Goal: Information Seeking & Learning: Learn about a topic

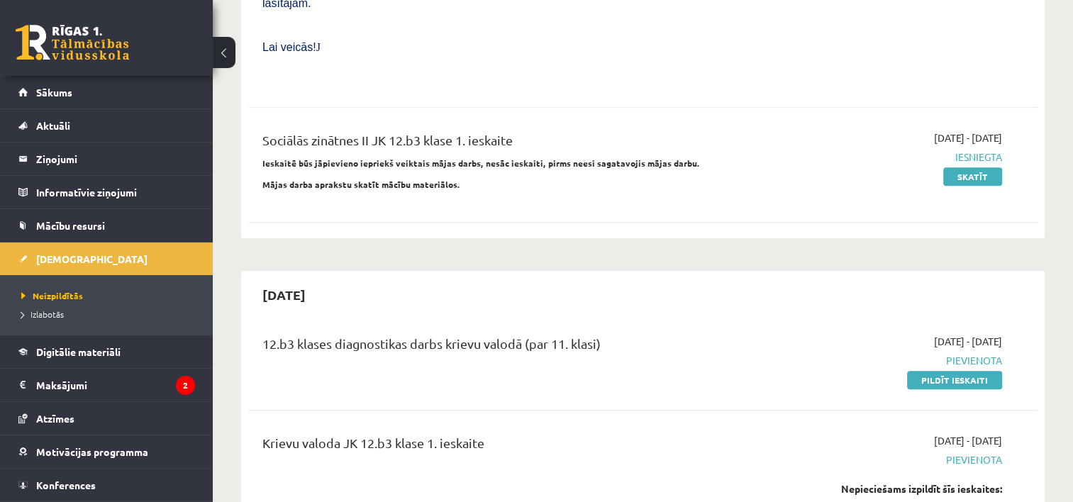
scroll to position [993, 0]
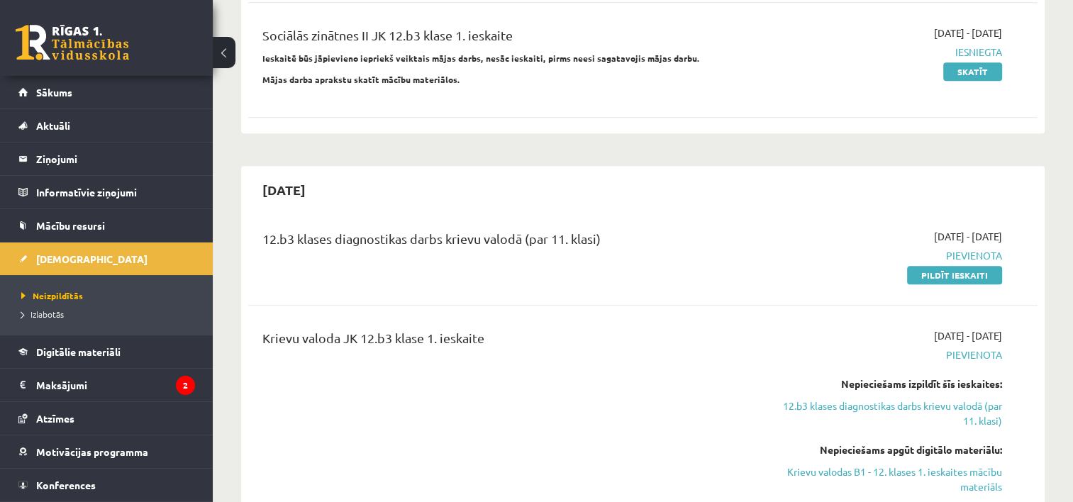
drag, startPoint x: 956, startPoint y: 397, endPoint x: 613, endPoint y: 37, distance: 497.5
click at [956, 464] on link "Krievu valodas B1 - 12. klases 1. ieskaites mācību materiāls" at bounding box center [885, 479] width 233 height 30
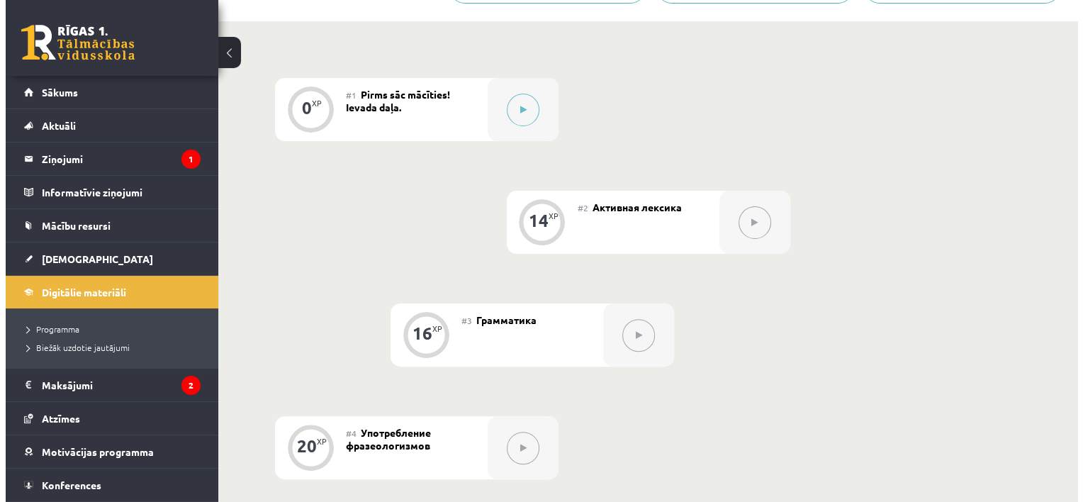
scroll to position [213, 0]
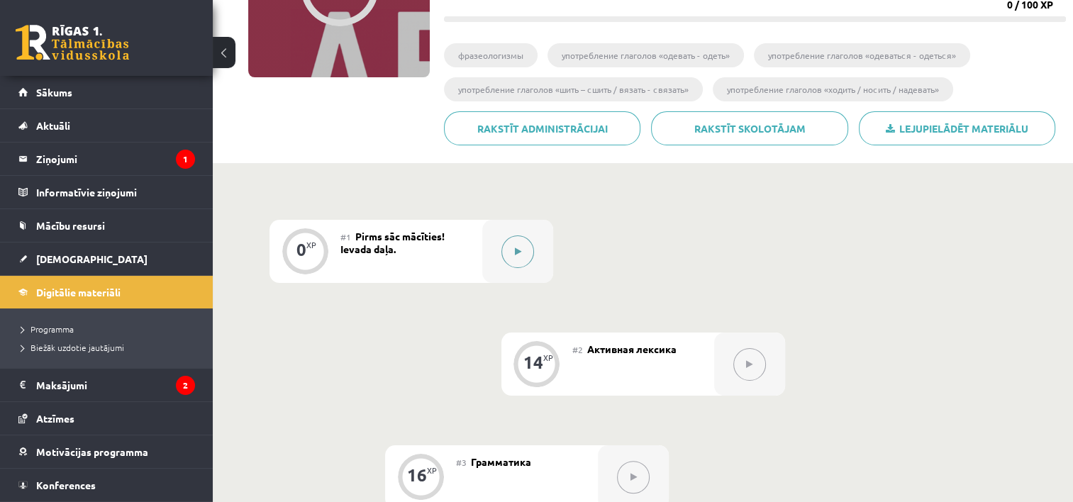
click at [523, 269] on div at bounding box center [517, 251] width 71 height 63
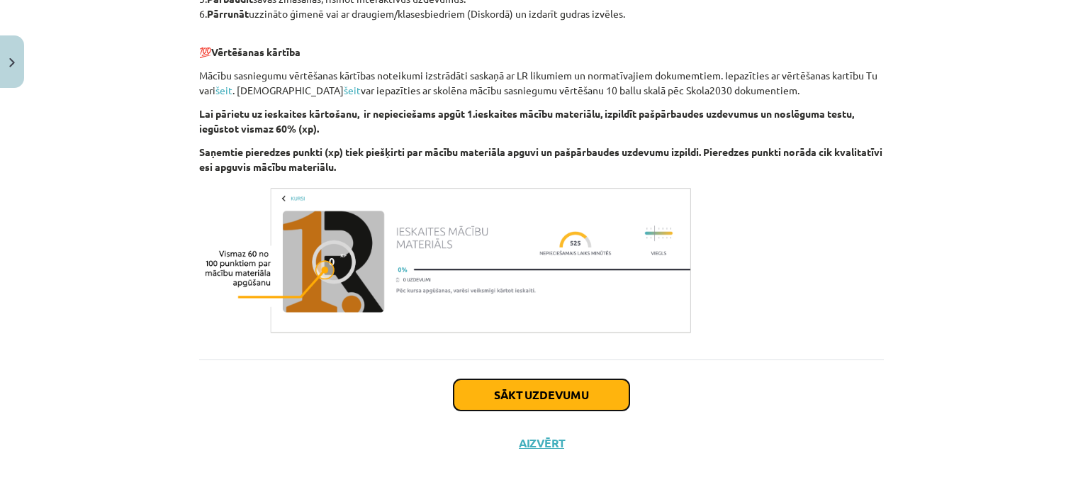
click at [515, 386] on button "Sākt uzdevumu" at bounding box center [542, 394] width 176 height 31
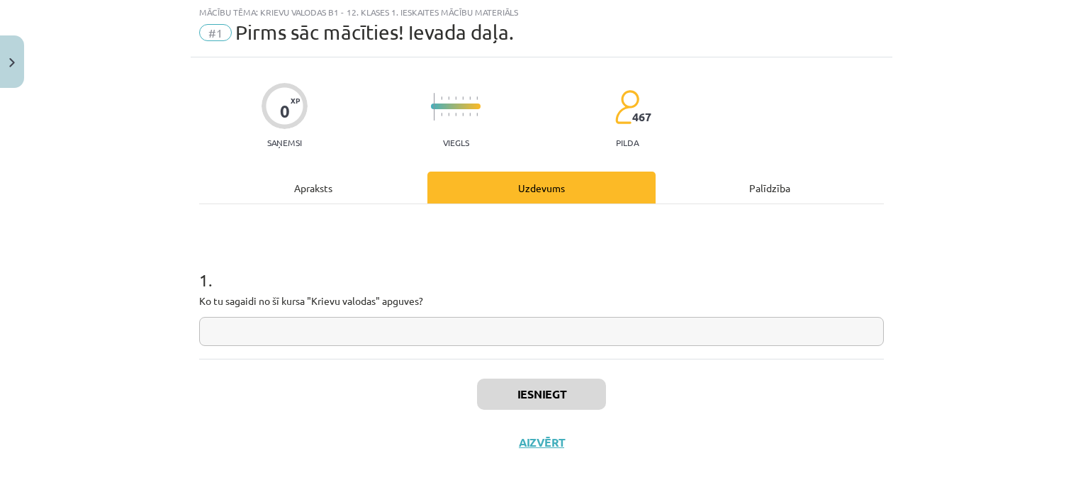
scroll to position [35, 0]
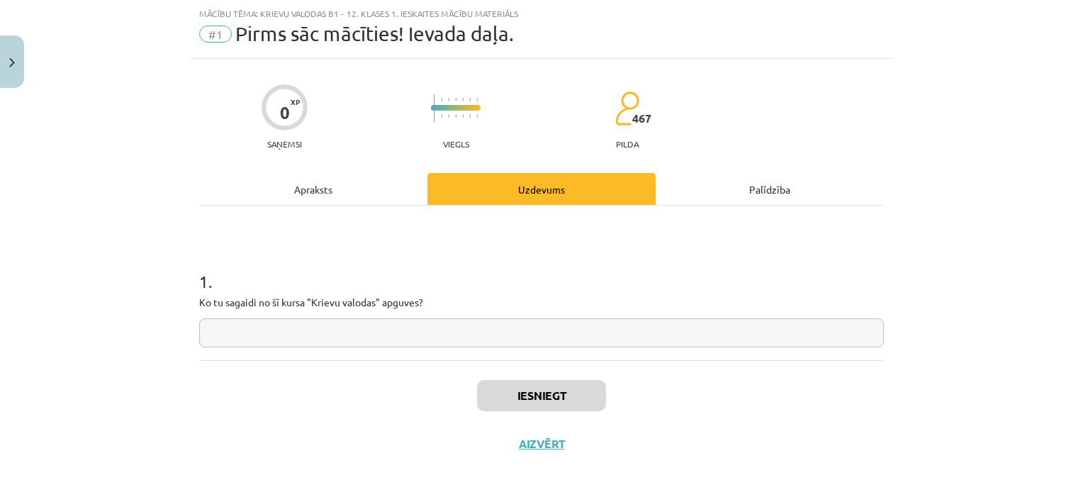
click at [489, 329] on input "text" at bounding box center [541, 332] width 685 height 29
type input "*"
click at [520, 386] on button "Iesniegt" at bounding box center [541, 395] width 129 height 31
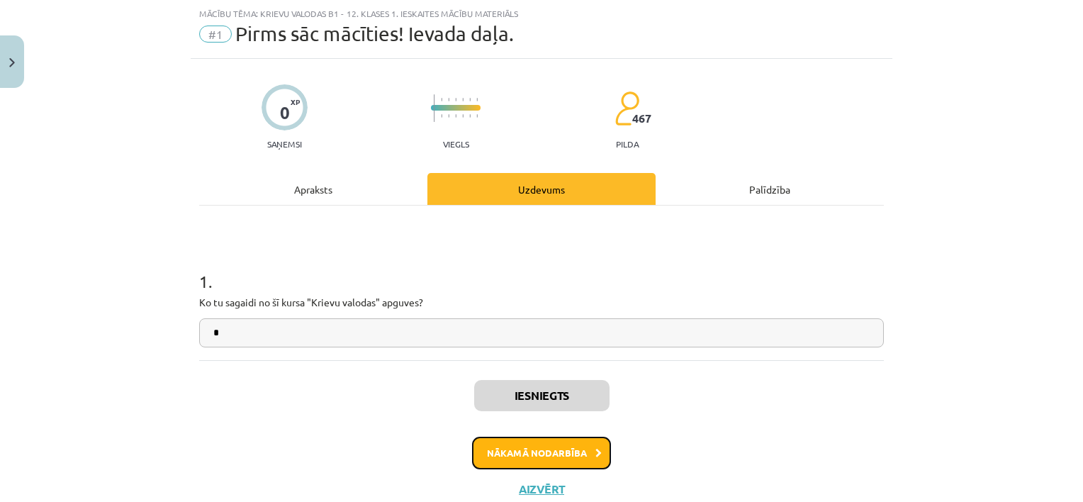
click at [526, 450] on button "Nākamā nodarbība" at bounding box center [541, 453] width 139 height 33
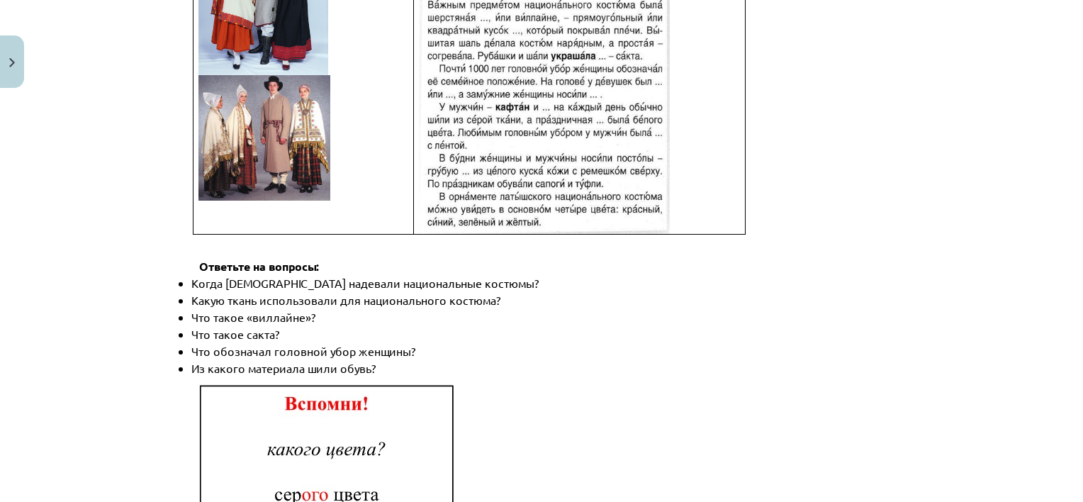
scroll to position [2099, 0]
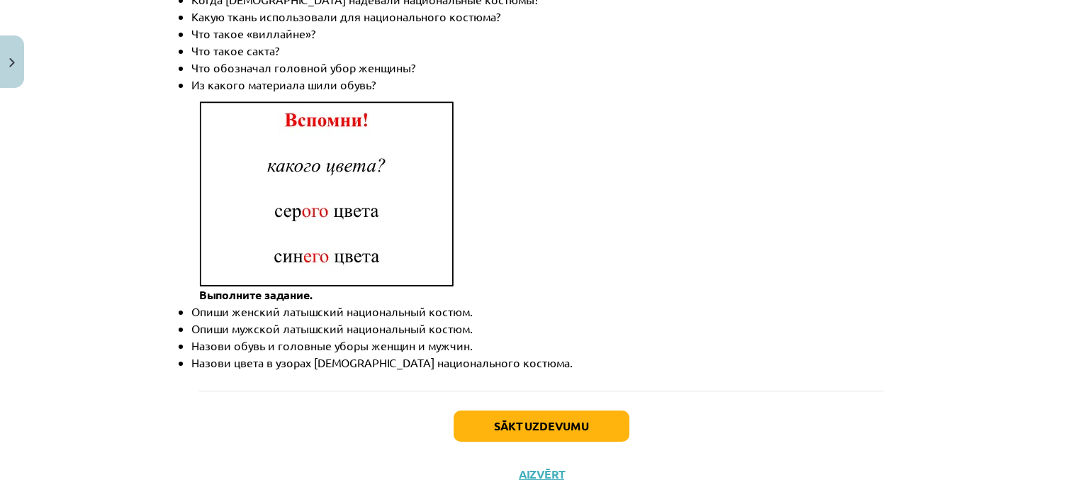
click at [630, 392] on div "Sākt uzdevumu Aizvērt" at bounding box center [541, 440] width 685 height 99
click at [598, 411] on button "Sākt uzdevumu" at bounding box center [542, 426] width 176 height 31
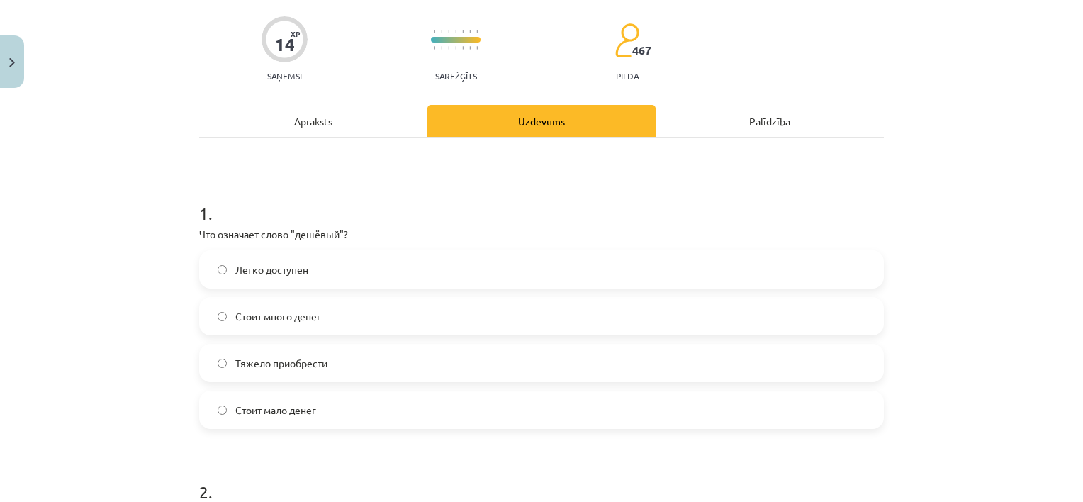
scroll to position [177, 0]
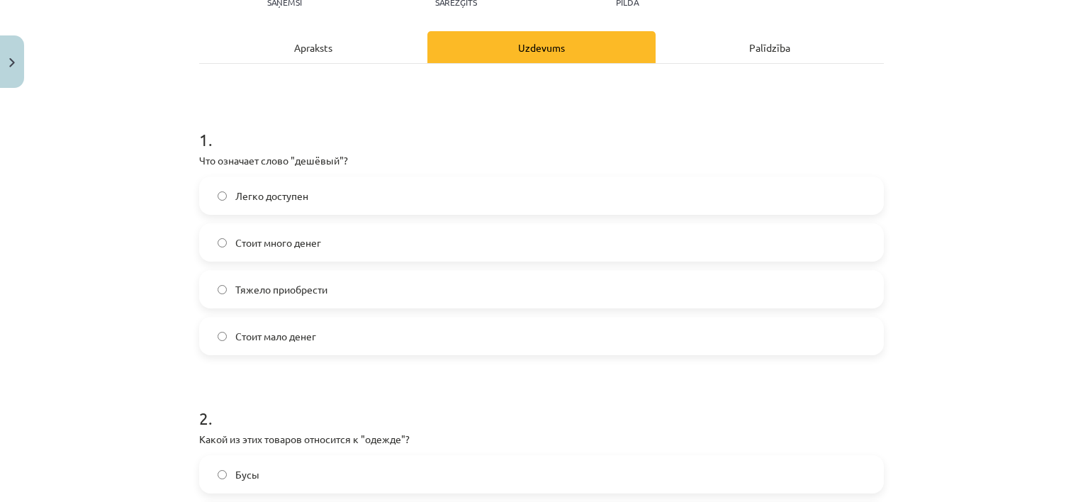
click at [988, 289] on html "0 Dāvanas 1665 mP 256 xp [PERSON_NAME] Sākums Aktuāli Kā mācīties [PERSON_NAME]…" at bounding box center [541, 38] width 1083 height 502
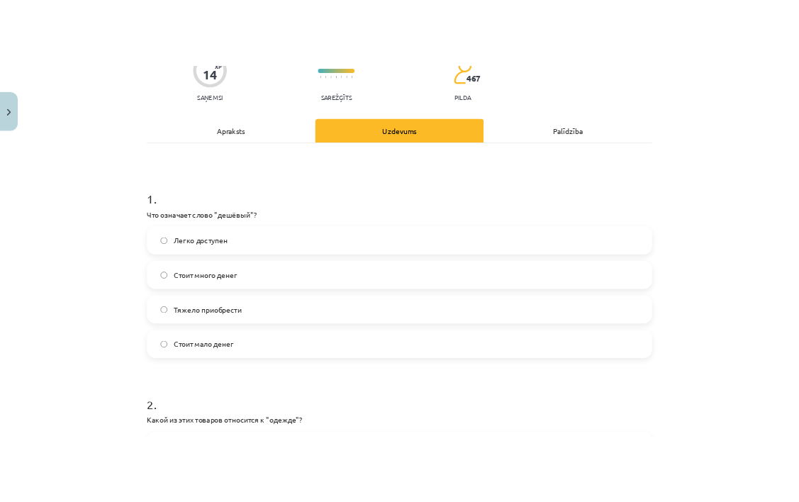
scroll to position [142, 0]
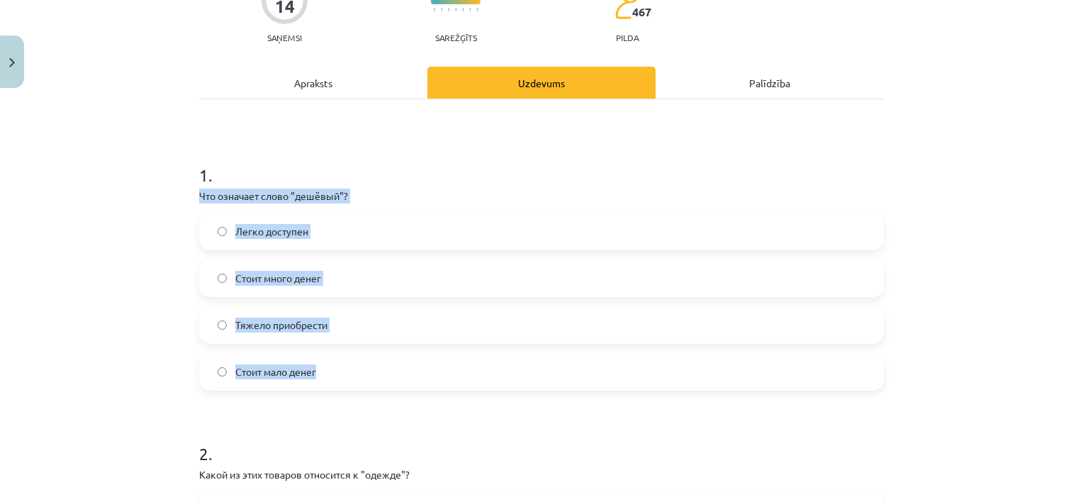
drag, startPoint x: 192, startPoint y: 189, endPoint x: 346, endPoint y: 338, distance: 214.1
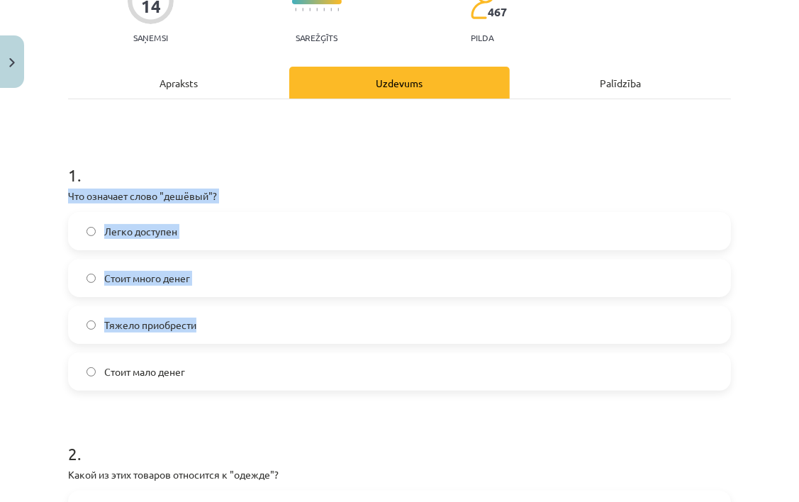
click at [177, 308] on label "Тяжело приобрести" at bounding box center [399, 324] width 660 height 35
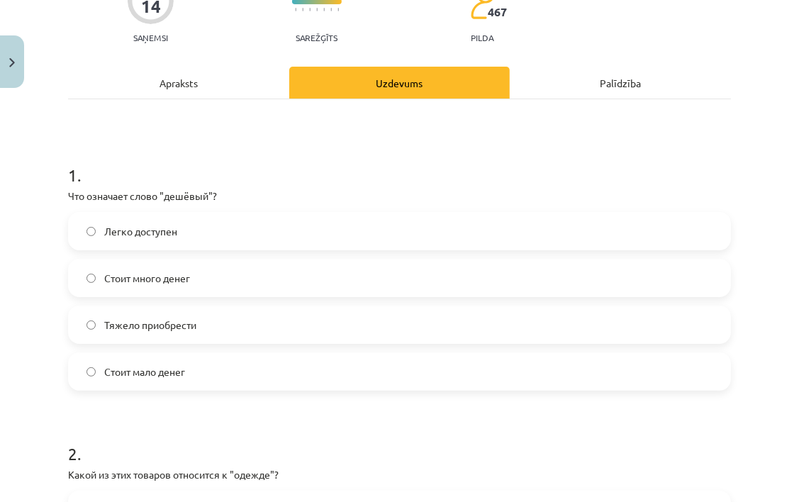
click at [315, 71] on div "Uzdevums" at bounding box center [399, 83] width 221 height 32
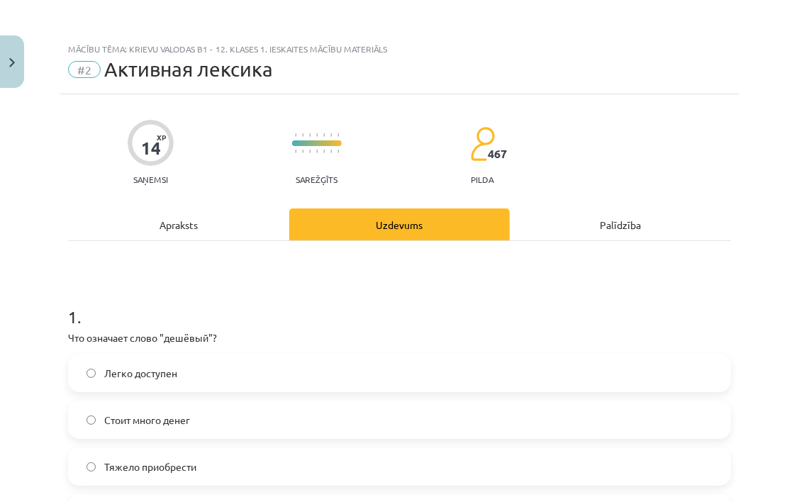
scroll to position [71, 0]
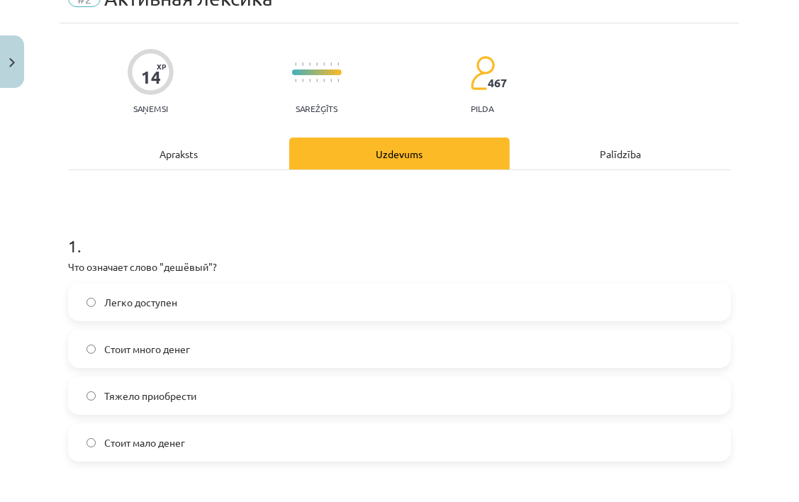
click at [333, 298] on label "Легко доступен" at bounding box center [399, 301] width 660 height 35
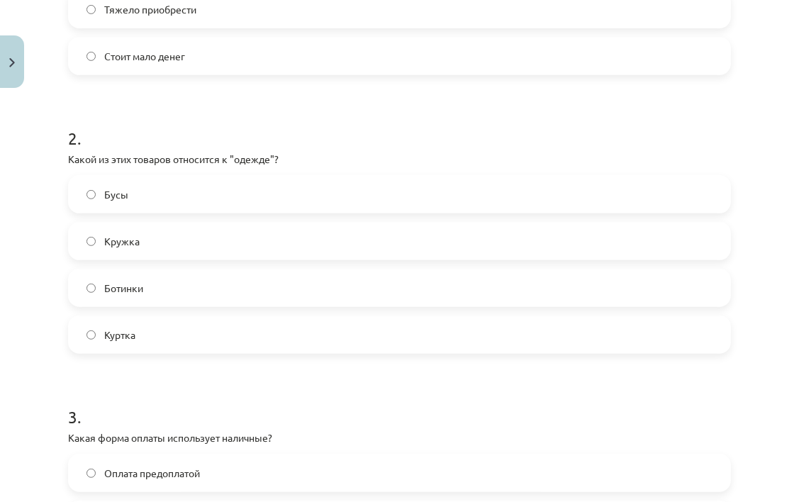
scroll to position [425, 0]
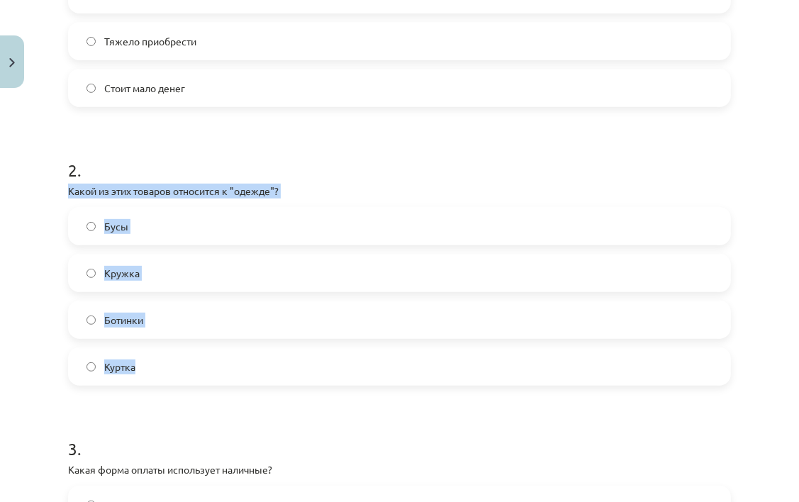
drag, startPoint x: 61, startPoint y: 189, endPoint x: 221, endPoint y: 340, distance: 220.2
click at [221, 342] on div "14 XP Saņemsi Sarežģīts 467 pilda Apraksts Uzdevums Palīdzība 1 . Что означает …" at bounding box center [400, 370] width 680 height 1403
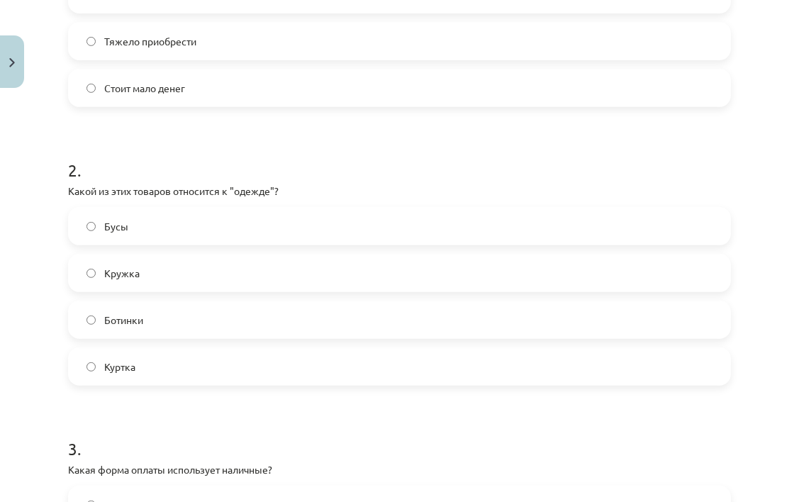
click at [140, 130] on form "1 . Что означает слово "дешёвый"? Легко доступен Стоит много денег Тяжело приоб…" at bounding box center [399, 400] width 663 height 1086
click at [141, 362] on label "Куртка" at bounding box center [399, 366] width 660 height 35
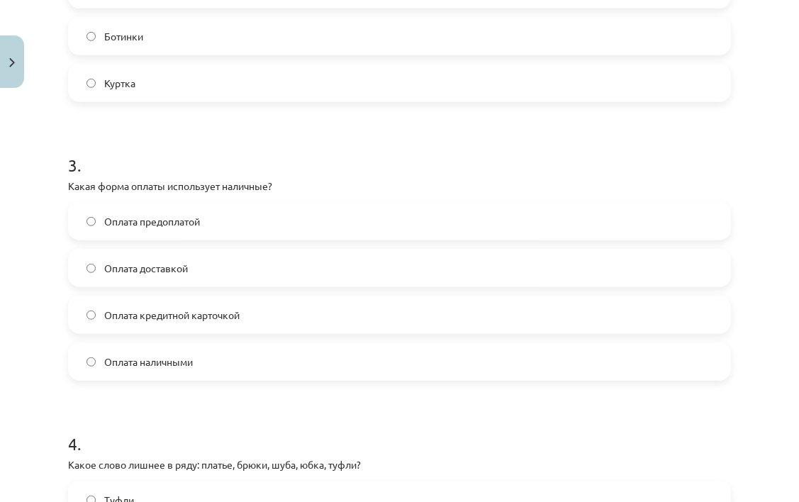
scroll to position [780, 0]
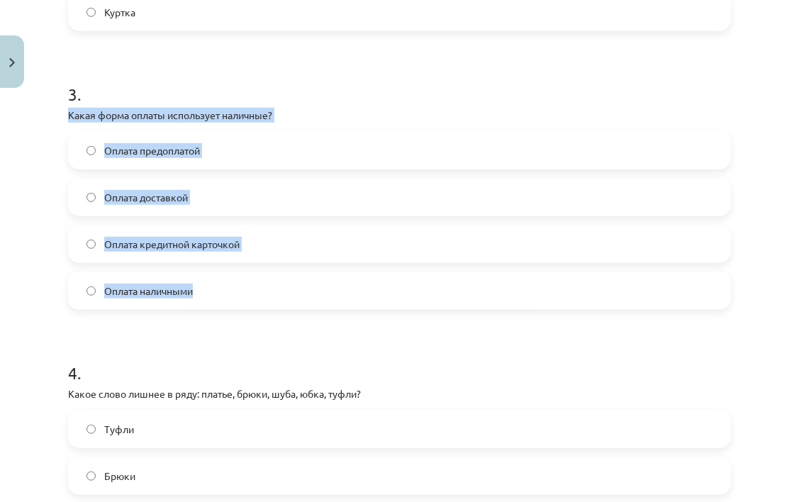
drag, startPoint x: 65, startPoint y: 113, endPoint x: 247, endPoint y: 292, distance: 254.7
click at [247, 292] on div "14 XP Saņemsi Sarežģīts 467 pilda Apraksts Uzdevums Palīdzība 1 . Что означает …" at bounding box center [400, 15] width 680 height 1403
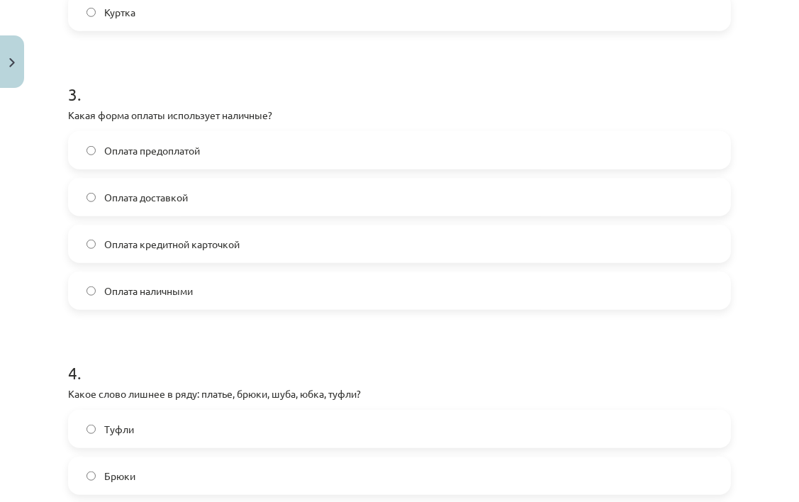
click at [169, 81] on h1 "3 ." at bounding box center [399, 82] width 663 height 44
click at [315, 291] on label "Оплата наличными" at bounding box center [399, 290] width 660 height 35
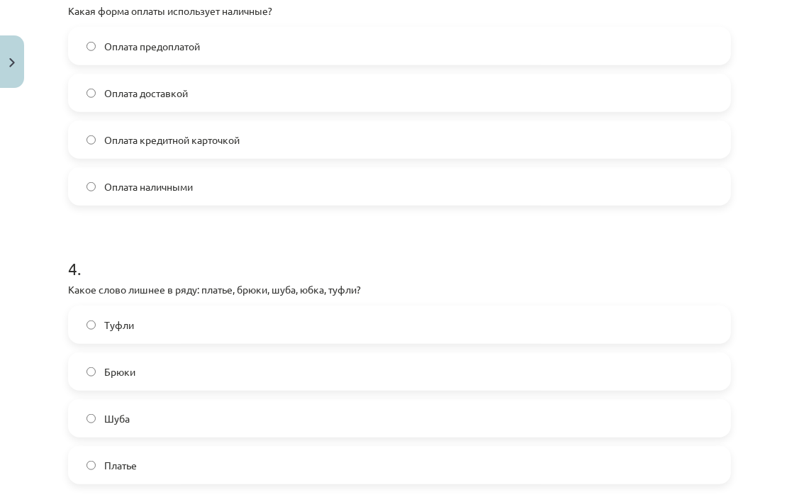
scroll to position [993, 0]
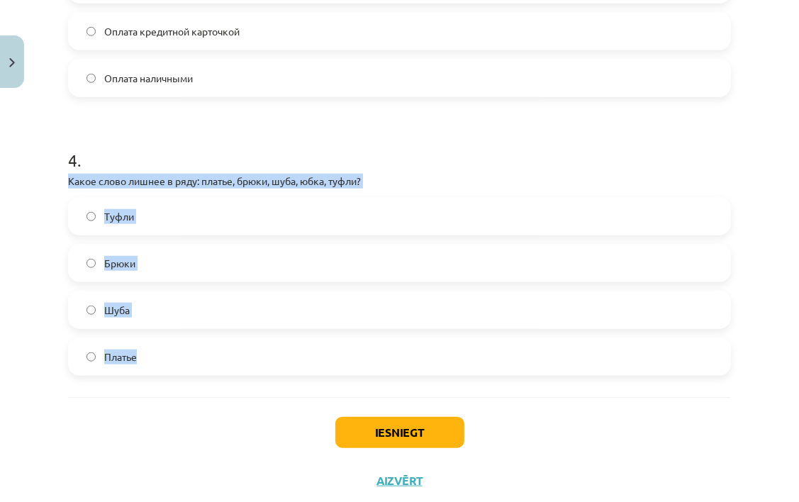
drag, startPoint x: 60, startPoint y: 175, endPoint x: 233, endPoint y: 355, distance: 249.2
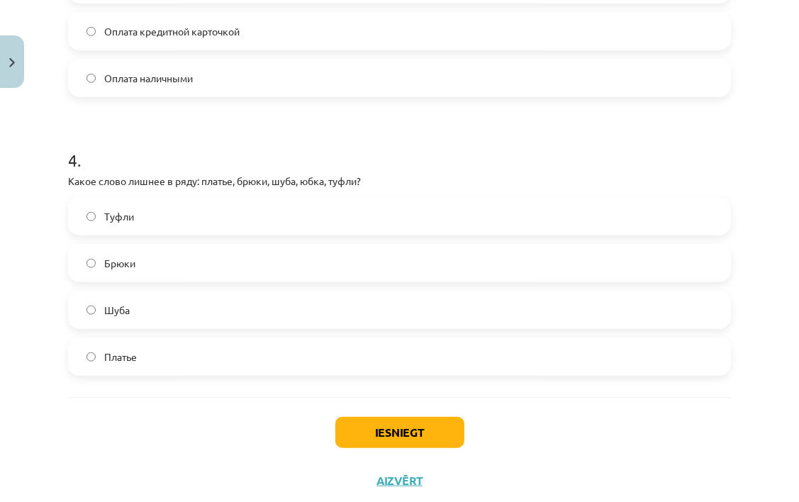
click at [193, 142] on h1 "4 ." at bounding box center [399, 147] width 663 height 44
click at [203, 230] on label "Туфли" at bounding box center [399, 216] width 660 height 35
drag, startPoint x: 388, startPoint y: 425, endPoint x: 371, endPoint y: 431, distance: 17.9
click at [388, 425] on button "Iesniegt" at bounding box center [399, 432] width 129 height 31
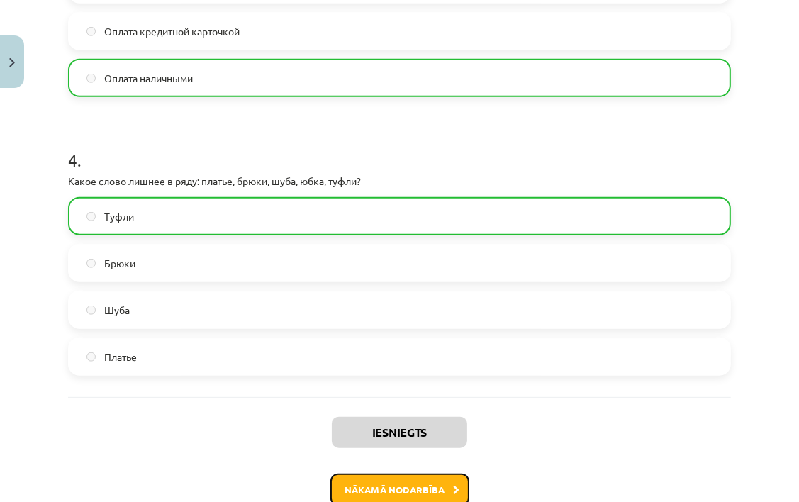
click at [417, 491] on button "Nākamā nodarbība" at bounding box center [399, 490] width 139 height 33
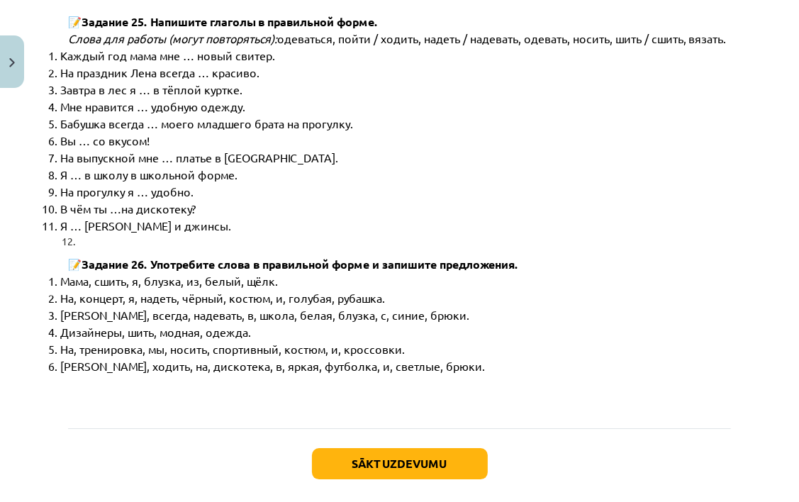
scroll to position [7274, 0]
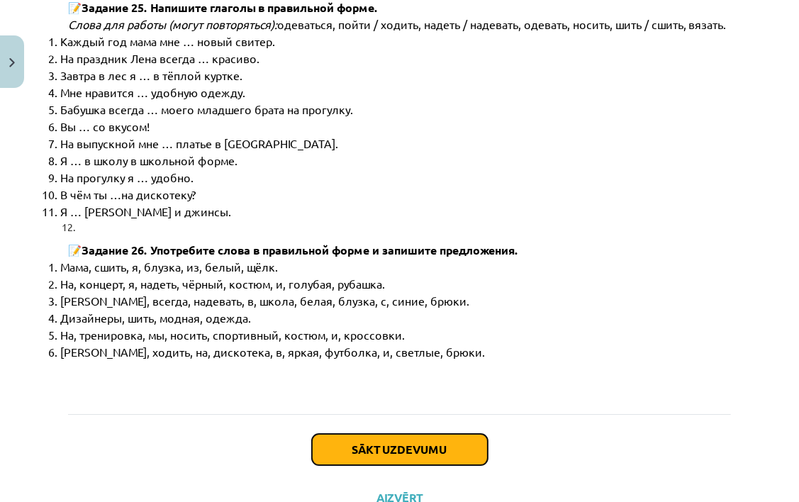
click at [451, 434] on button "Sākt uzdevumu" at bounding box center [400, 449] width 176 height 31
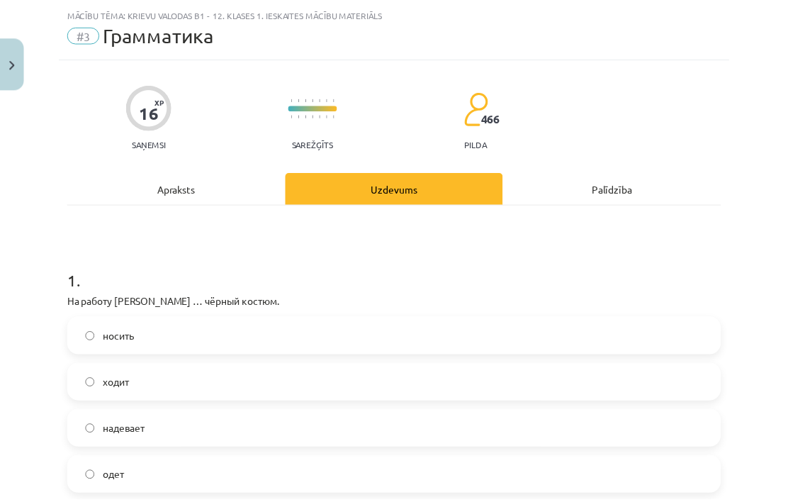
scroll to position [35, 0]
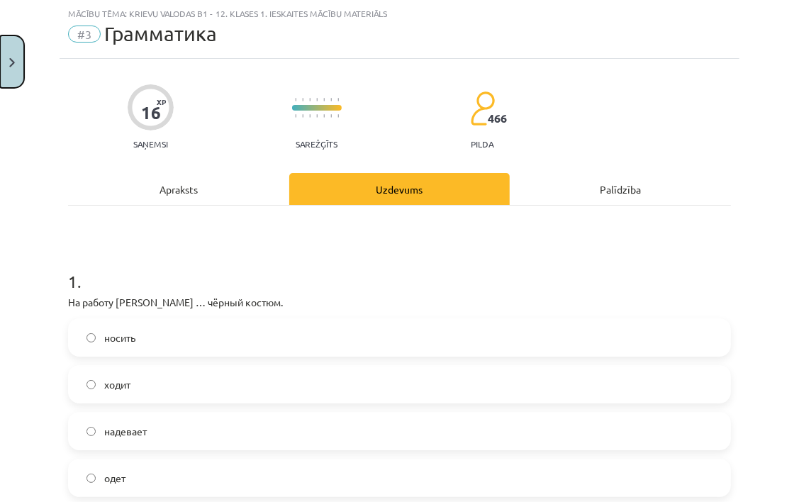
click at [0, 55] on button "Close" at bounding box center [12, 61] width 24 height 52
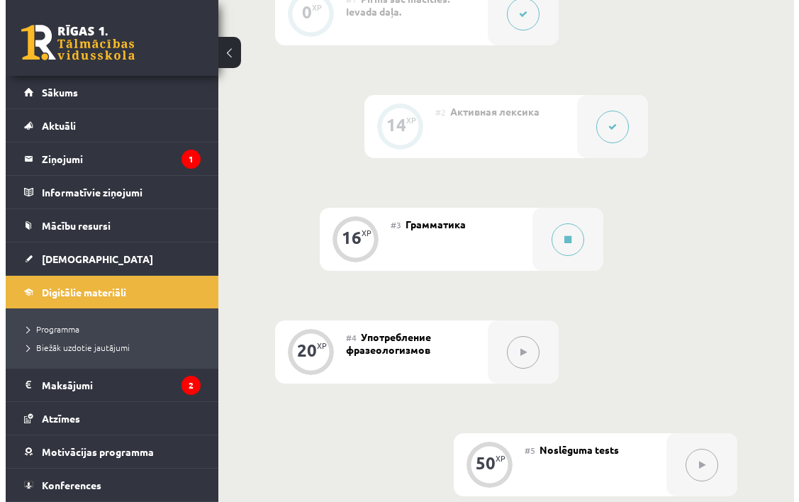
scroll to position [742, 0]
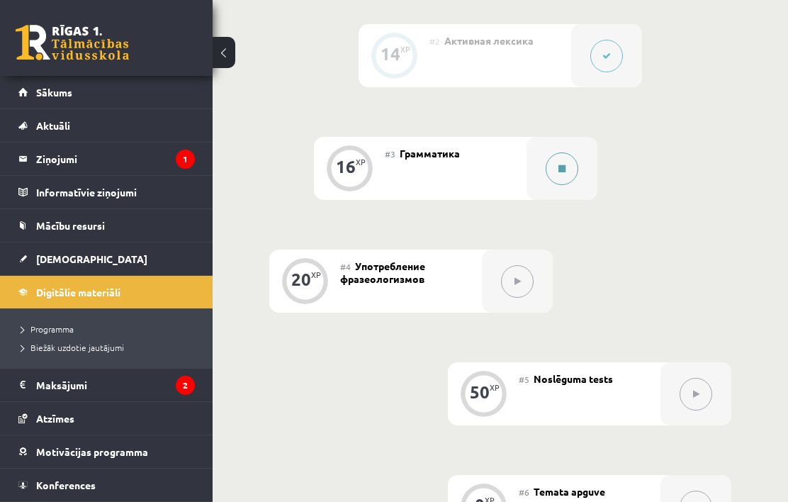
click at [549, 175] on button at bounding box center [562, 168] width 33 height 33
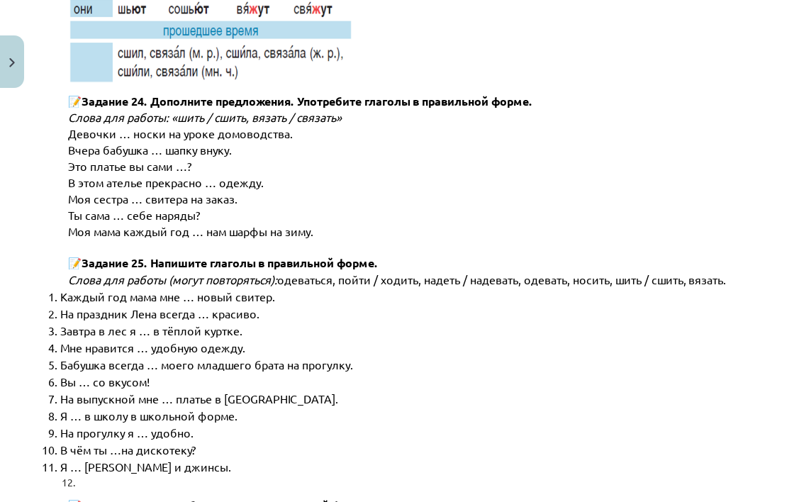
scroll to position [7274, 0]
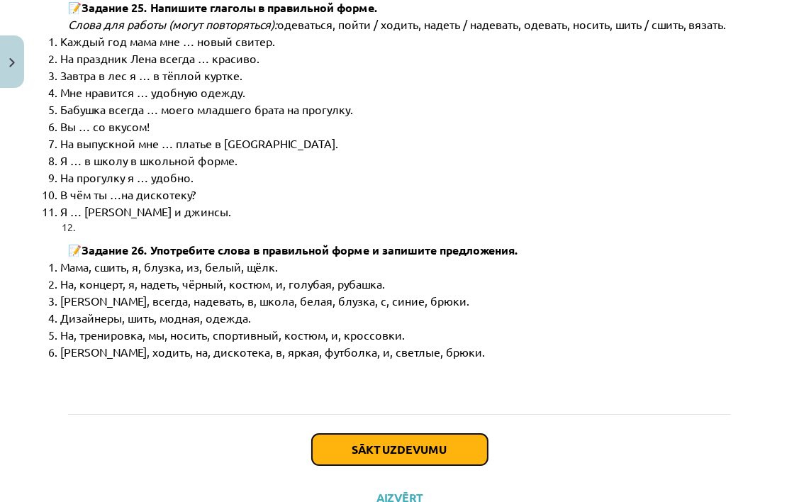
click at [398, 434] on button "Sākt uzdevumu" at bounding box center [400, 449] width 176 height 31
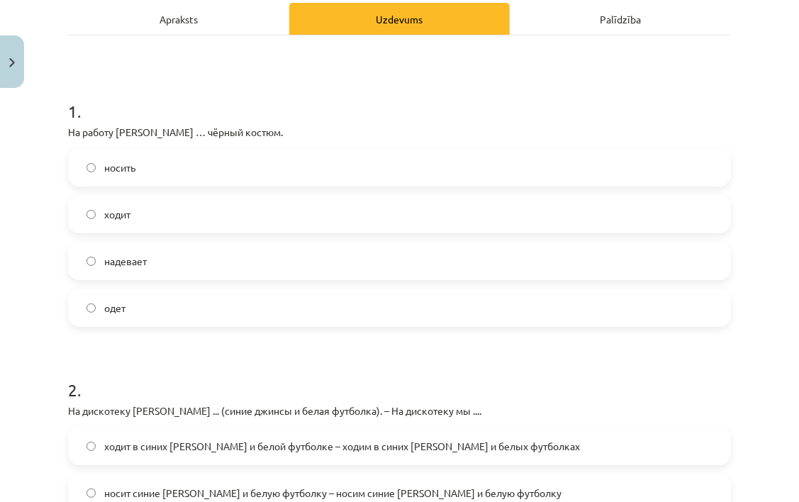
scroll to position [132, 0]
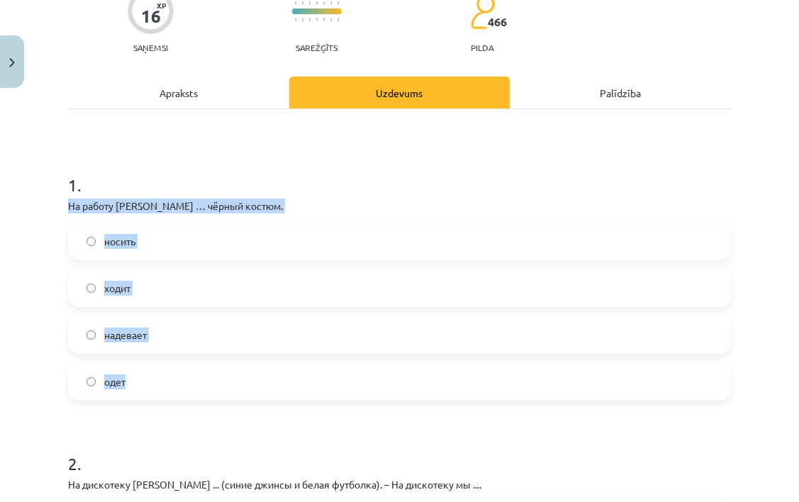
drag, startPoint x: 62, startPoint y: 203, endPoint x: 191, endPoint y: 359, distance: 202.4
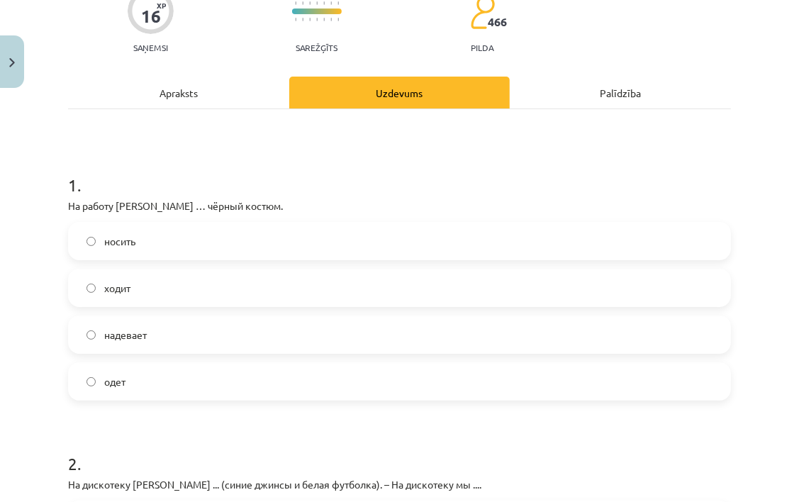
click at [133, 169] on h1 "1 ." at bounding box center [399, 172] width 663 height 44
click at [275, 340] on label "надевает" at bounding box center [399, 334] width 660 height 35
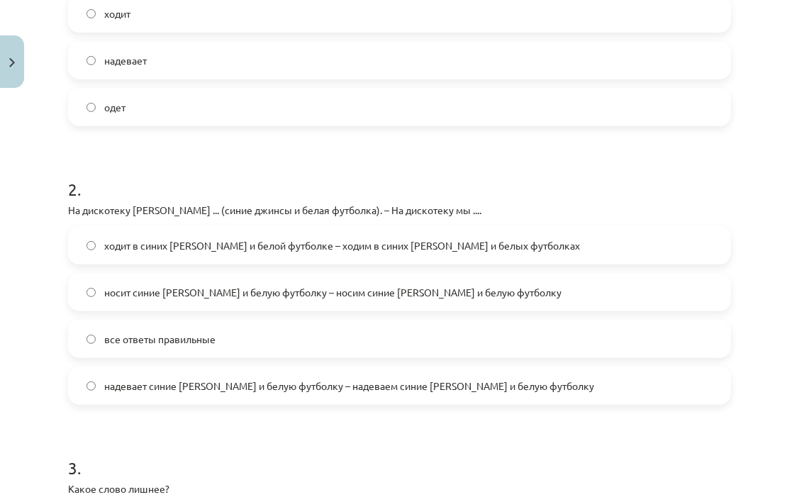
scroll to position [415, 0]
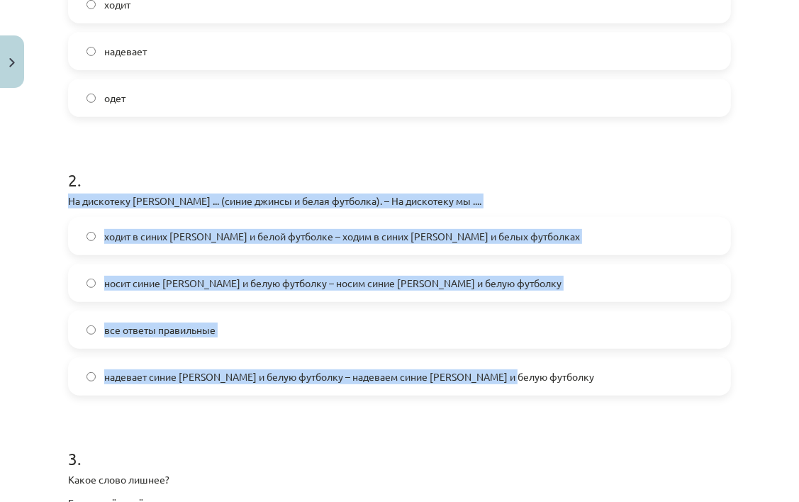
drag, startPoint x: 101, startPoint y: 216, endPoint x: 567, endPoint y: 369, distance: 489.7
click at [567, 369] on div "Mācību tēma: Krievu valodas b1 - 12. klases 1. ieskaites mācību materiāls #3 Гр…" at bounding box center [399, 251] width 799 height 502
click at [520, 198] on p "На дискотеку [PERSON_NAME] ... (синие джинсы и белая футболка). – На дискотеку …" at bounding box center [399, 201] width 663 height 15
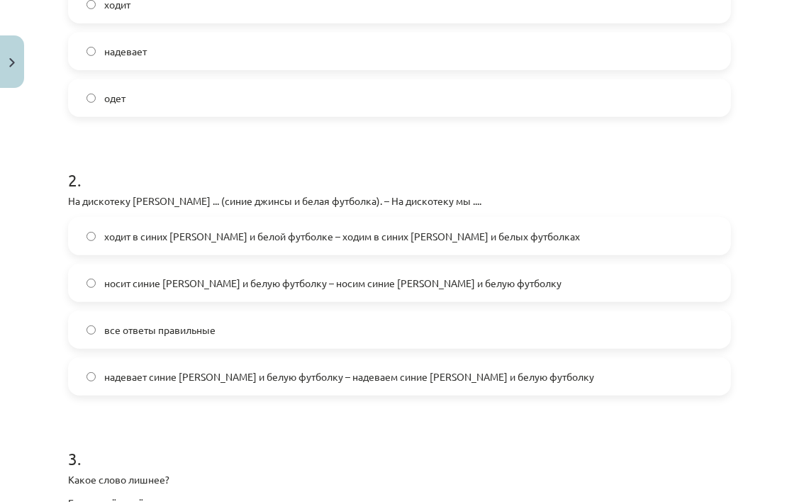
click at [357, 335] on label "все ответы правильные" at bounding box center [399, 329] width 660 height 35
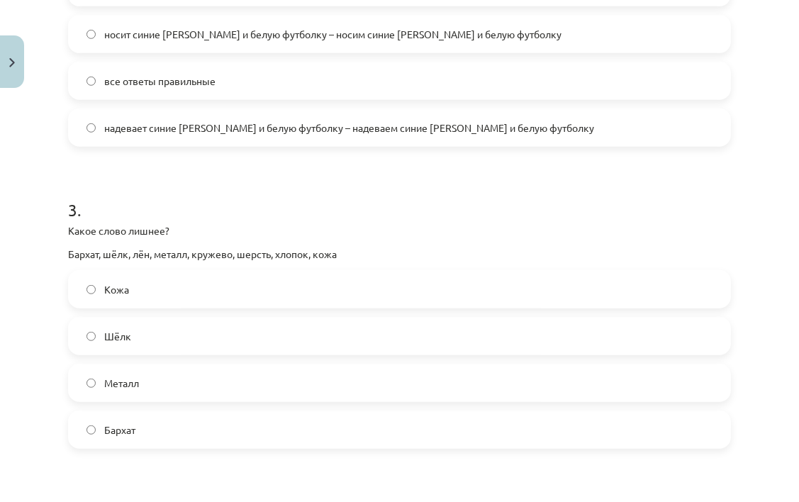
scroll to position [699, 0]
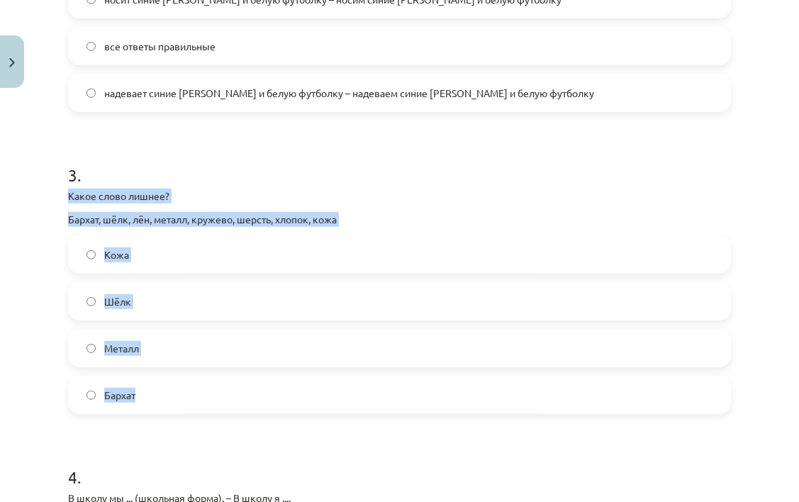
drag, startPoint x: 68, startPoint y: 201, endPoint x: 255, endPoint y: 389, distance: 264.7
click at [255, 389] on div "16 XP Saņemsi Sarežģīts 466 pilda Apraksts Uzdevums Palīdzība 1 . На работу [PE…" at bounding box center [400, 108] width 680 height 1427
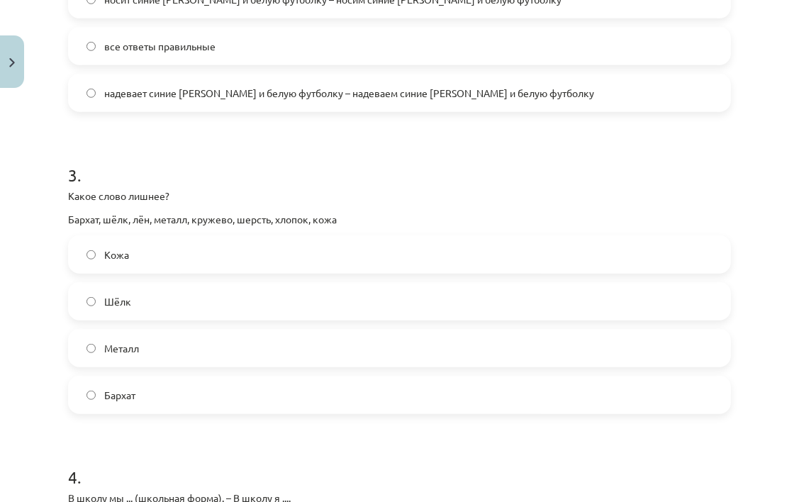
click at [230, 179] on h1 "3 ." at bounding box center [399, 162] width 663 height 44
click at [357, 343] on label "Металл" at bounding box center [399, 347] width 660 height 35
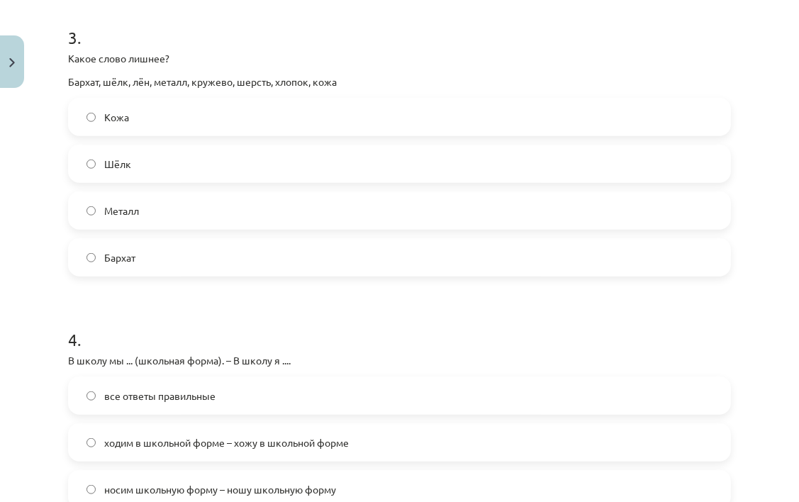
scroll to position [983, 0]
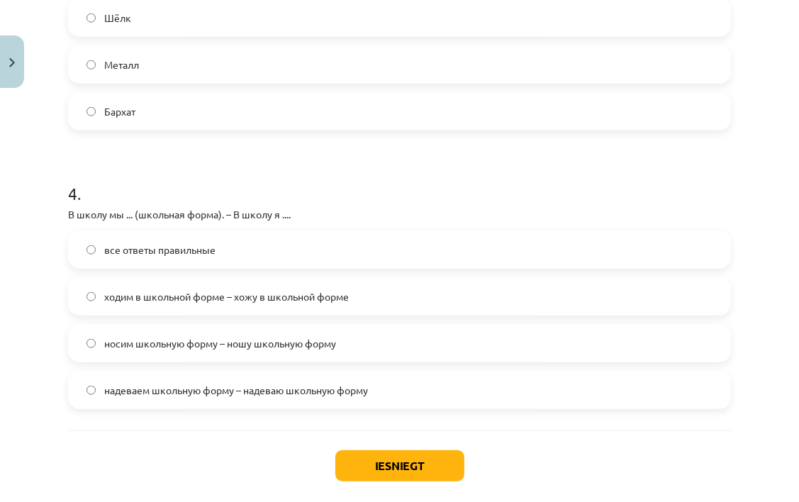
click at [254, 301] on span "ходим в школьной форме – хожу в школьной форме" at bounding box center [226, 296] width 245 height 15
click at [399, 465] on button "Iesniegt" at bounding box center [399, 465] width 129 height 31
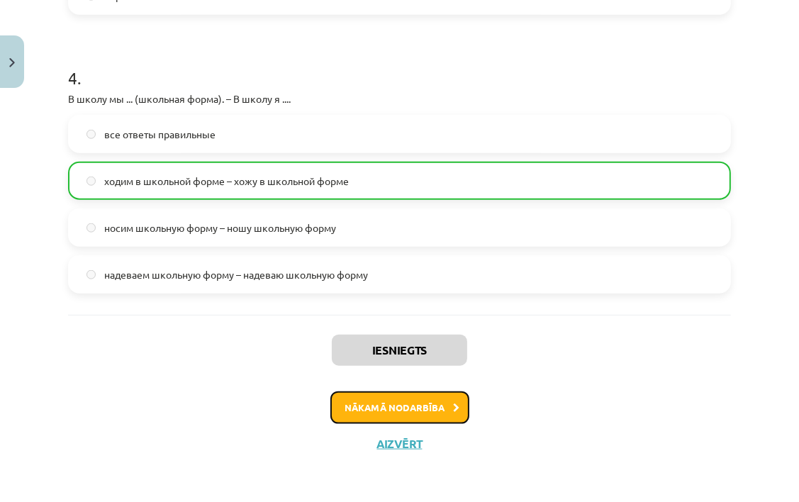
click at [441, 411] on button "Nākamā nodarbība" at bounding box center [399, 407] width 139 height 33
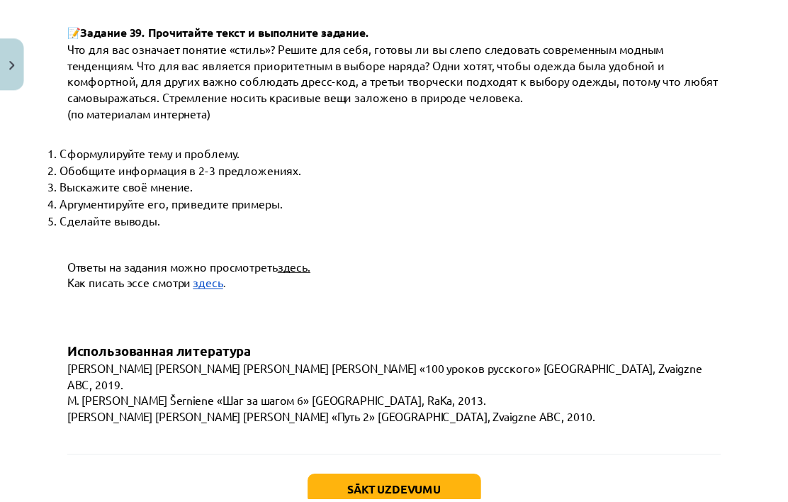
scroll to position [5491, 0]
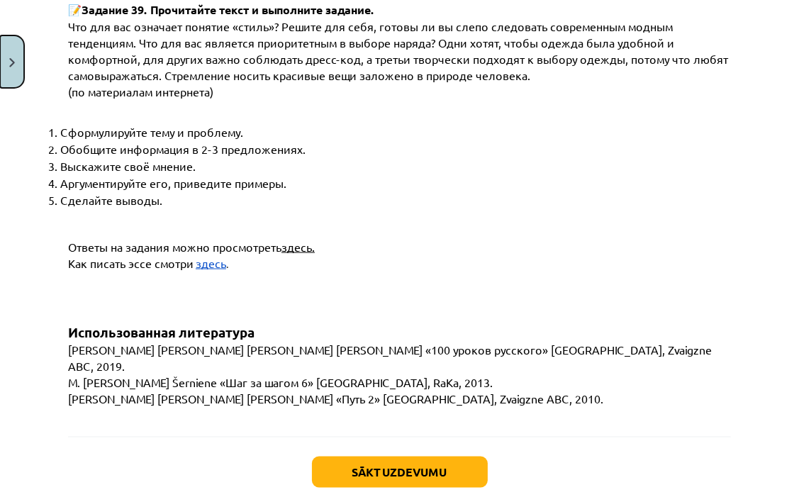
click at [9, 70] on button "Close" at bounding box center [12, 61] width 24 height 52
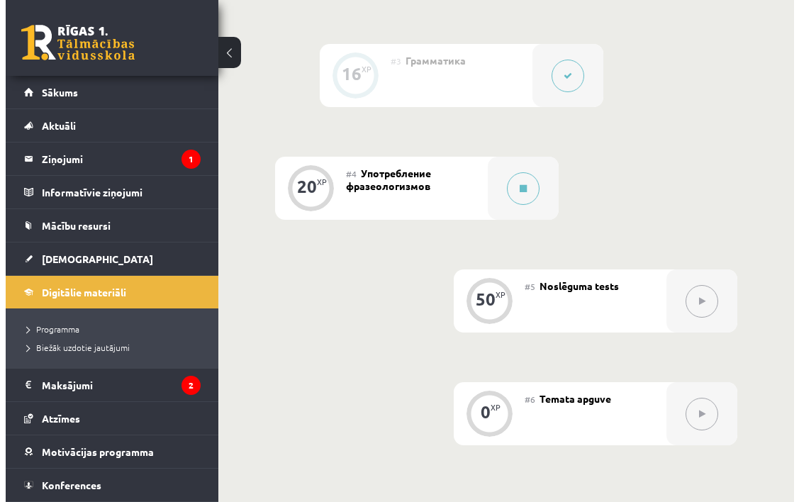
scroll to position [883, 0]
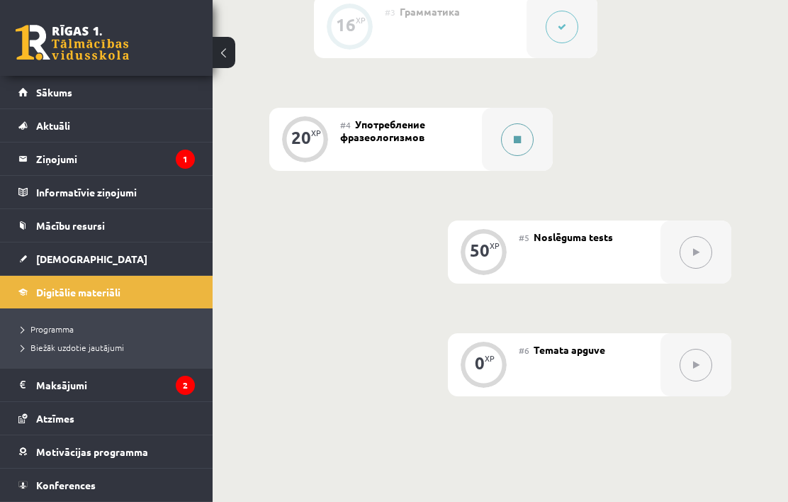
click at [536, 142] on div at bounding box center [517, 139] width 71 height 63
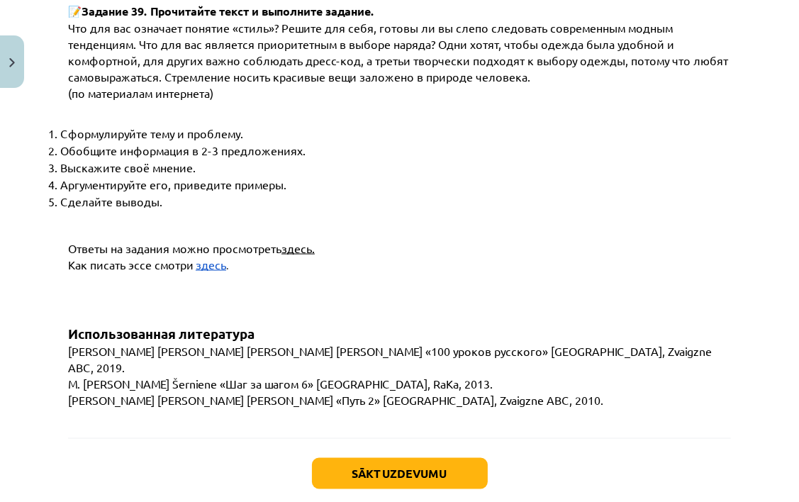
scroll to position [5491, 0]
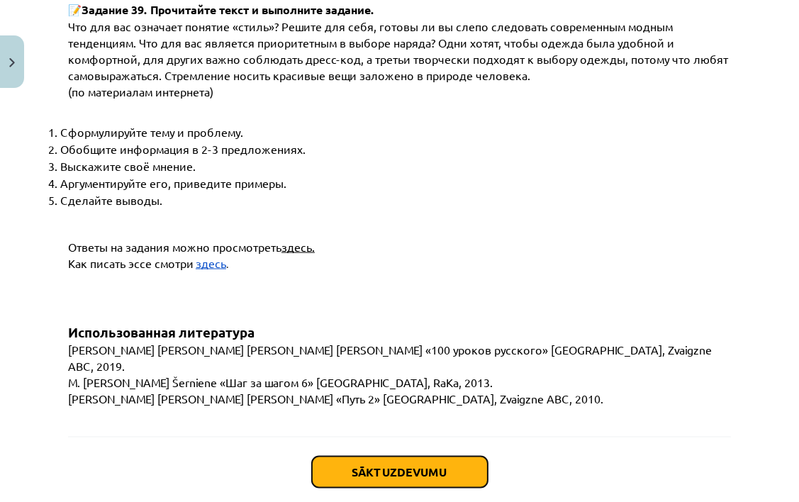
click at [459, 457] on button "Sākt uzdevumu" at bounding box center [400, 472] width 176 height 31
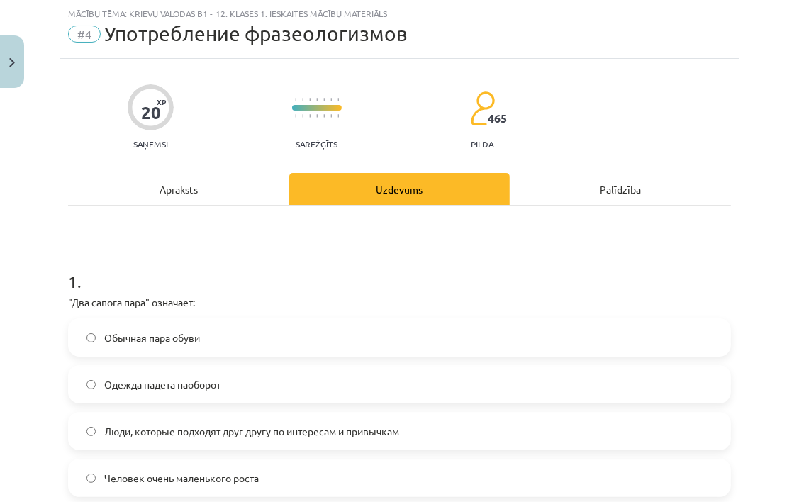
scroll to position [177, 0]
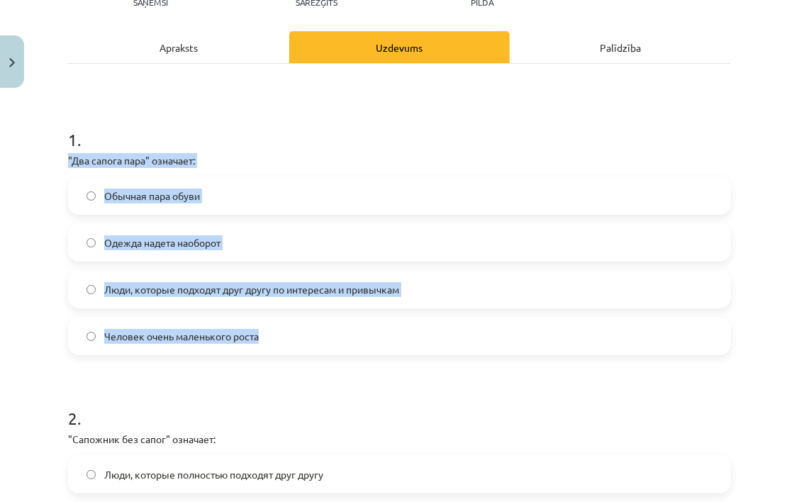
drag, startPoint x: 60, startPoint y: 155, endPoint x: 332, endPoint y: 329, distance: 323.3
click at [332, 329] on div "Mācību tēma: Krievu valodas b1 - 12. klases 1. ieskaites mācību materiāls #4 Уп…" at bounding box center [399, 251] width 799 height 502
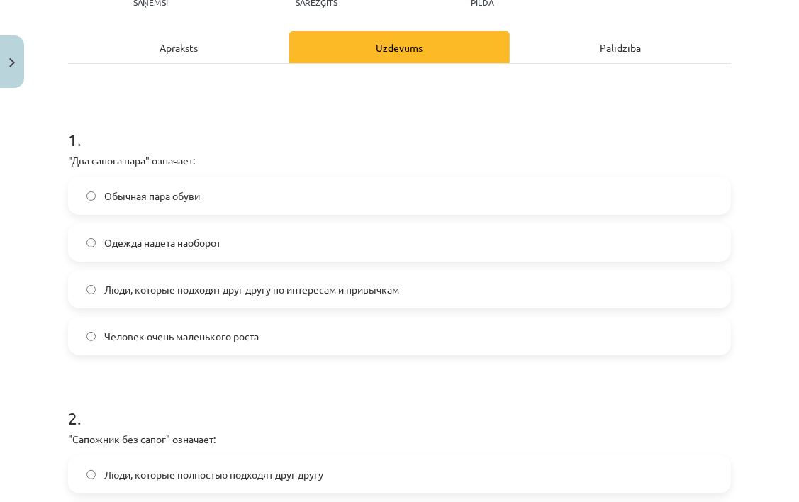
click at [139, 116] on h1 "1 ." at bounding box center [399, 127] width 663 height 44
click at [245, 282] on span "Люди, которые подходят друг другу по интересам и привычкам" at bounding box center [251, 289] width 295 height 15
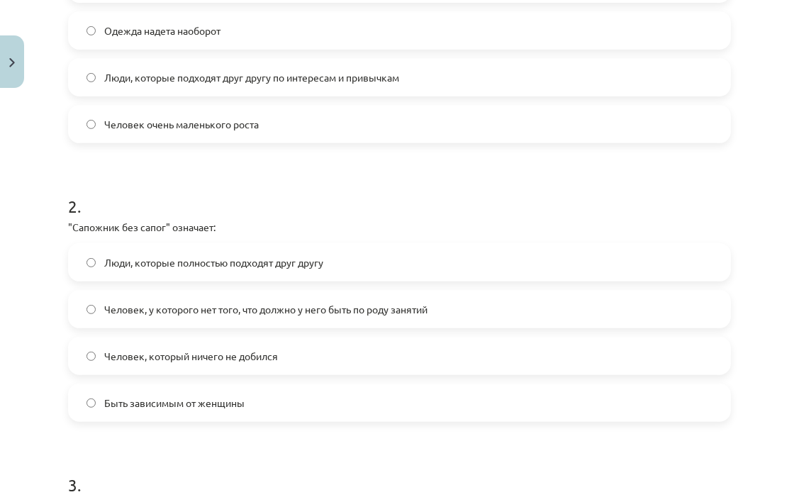
scroll to position [390, 0]
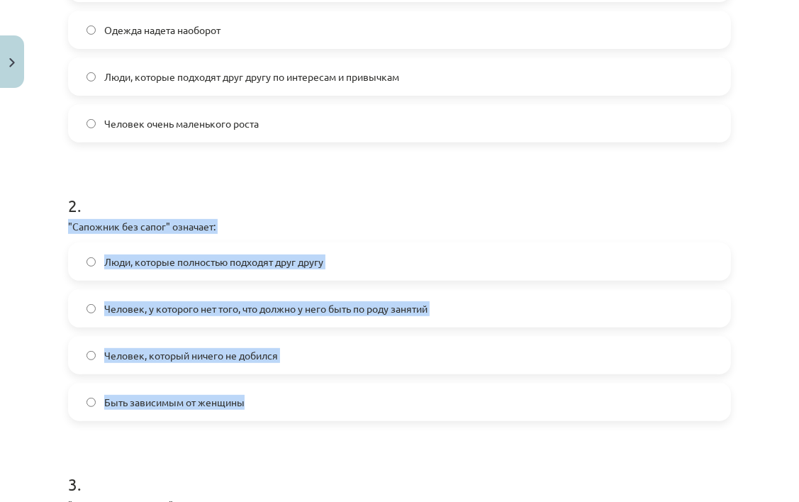
drag, startPoint x: 67, startPoint y: 223, endPoint x: 298, endPoint y: 395, distance: 287.3
click at [298, 395] on div "20 XP Saņemsi Sarežģīts 465 pilda Apraksts Uzdevums Palīdzība 1 . "Два сапога п…" at bounding box center [400, 405] width 680 height 1403
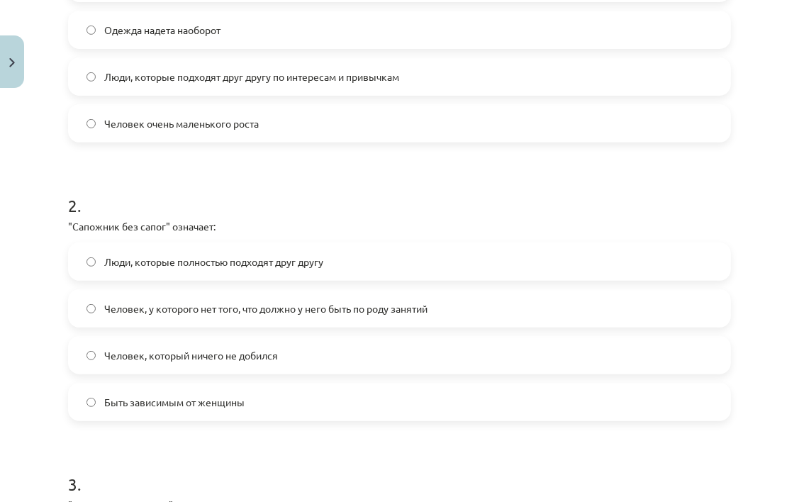
drag, startPoint x: 211, startPoint y: 189, endPoint x: 220, endPoint y: 206, distance: 18.4
click at [211, 191] on h1 "2 ." at bounding box center [399, 193] width 663 height 44
click at [344, 313] on span "Человек, у которого нет того, что должно у него быть по роду занятий" at bounding box center [265, 308] width 323 height 15
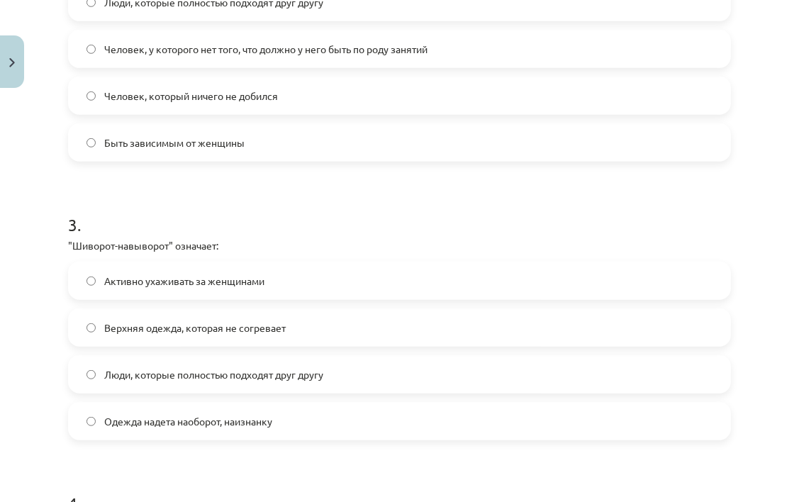
scroll to position [674, 0]
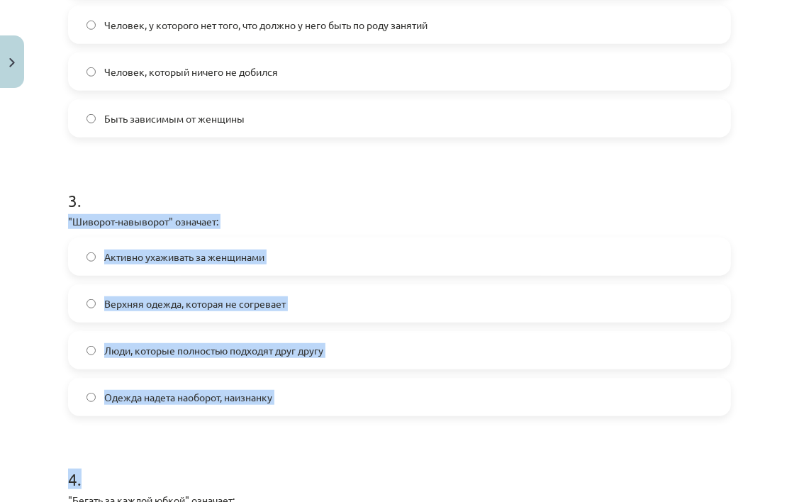
drag, startPoint x: 68, startPoint y: 218, endPoint x: 380, endPoint y: 428, distance: 376.0
click at [380, 428] on div "20 XP Saņemsi Sarežģīts 465 pilda Apraksts Uzdevums Palīdzība 1 . "Два сапога п…" at bounding box center [400, 122] width 680 height 1403
drag, startPoint x: 380, startPoint y: 428, endPoint x: 230, endPoint y: 425, distance: 150.3
click at [230, 425] on form "1 . "Два сапога пара" означает: Обычная пара обуви Одежда надета наоборот Люди,…" at bounding box center [399, 152] width 663 height 1086
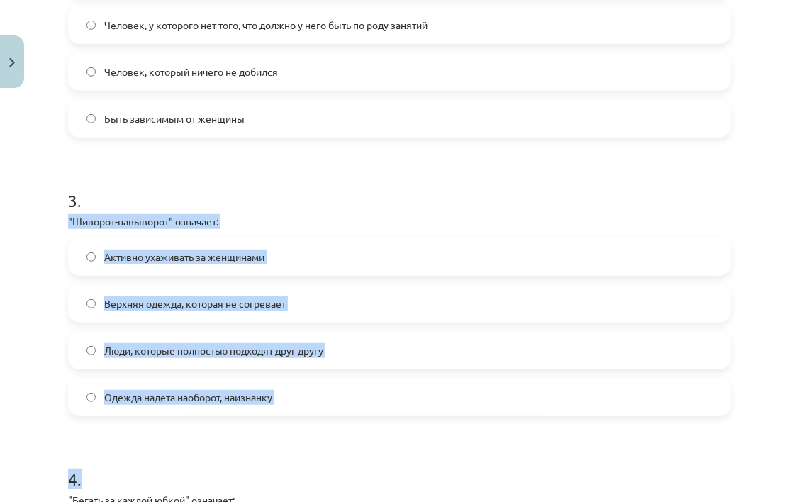
click at [50, 366] on div "Mācību tēma: Krievu valodas b1 - 12. klases 1. ieskaites mācību materiāls #4 Уп…" at bounding box center [399, 251] width 799 height 502
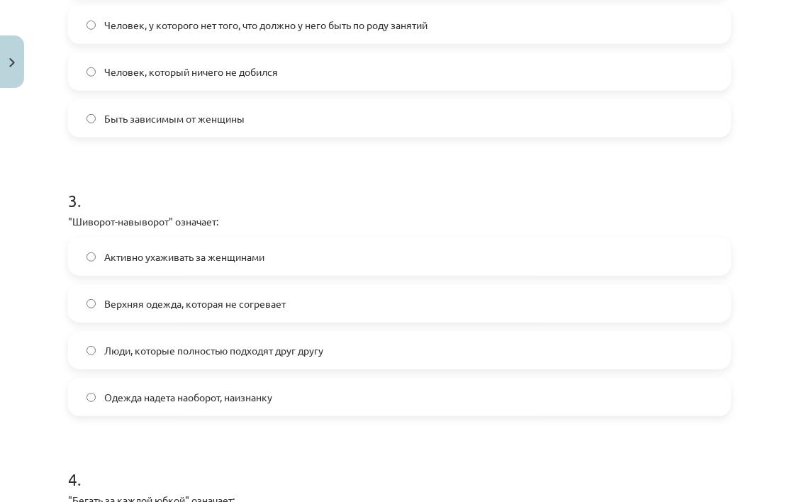
click at [50, 366] on div "Mācību tēma: Krievu valodas b1 - 12. klases 1. ieskaites mācību materiāls #4 Уп…" at bounding box center [399, 251] width 799 height 502
drag, startPoint x: 50, startPoint y: 366, endPoint x: 21, endPoint y: 311, distance: 62.5
click at [21, 311] on div "Mācību tēma: Krievu valodas b1 - 12. klases 1. ieskaites mācību materiāls #4 Уп…" at bounding box center [399, 251] width 799 height 502
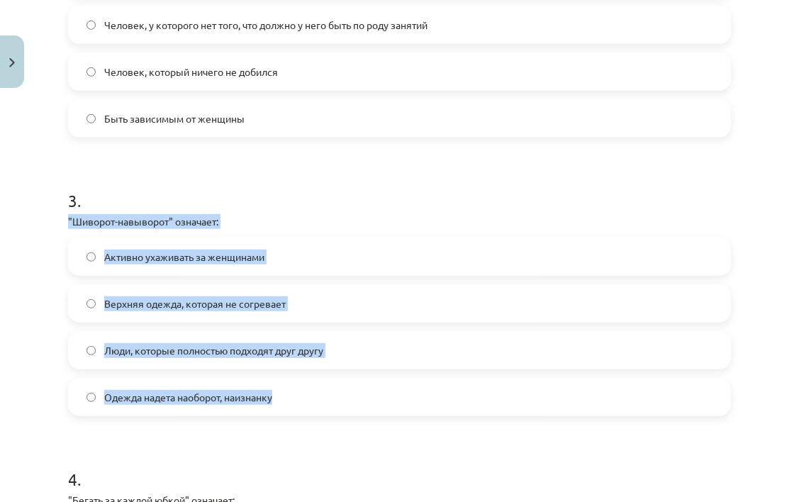
drag, startPoint x: 63, startPoint y: 216, endPoint x: 390, endPoint y: 394, distance: 372.5
click at [390, 394] on div "20 XP Saņemsi Sarežģīts 465 pilda Apraksts Uzdevums Palīdzība 1 . "Два сапога п…" at bounding box center [400, 122] width 680 height 1403
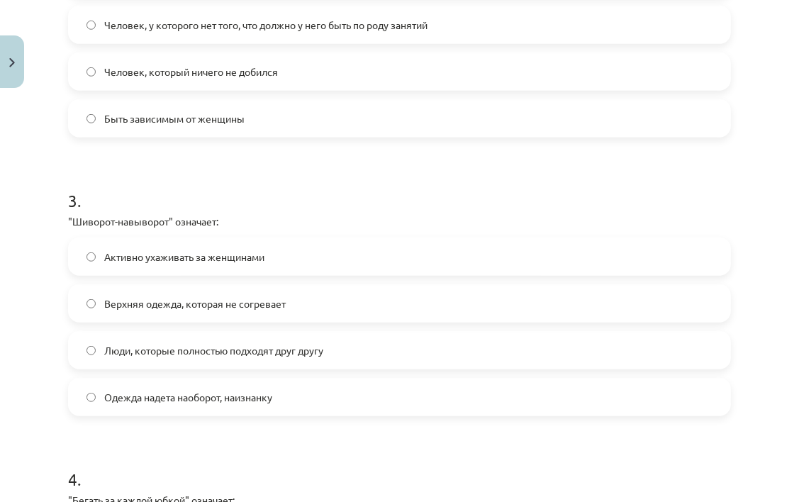
click at [192, 186] on h1 "3 ." at bounding box center [399, 188] width 663 height 44
click at [296, 391] on label "Одежда надета наоборот, наизнанку" at bounding box center [399, 396] width 660 height 35
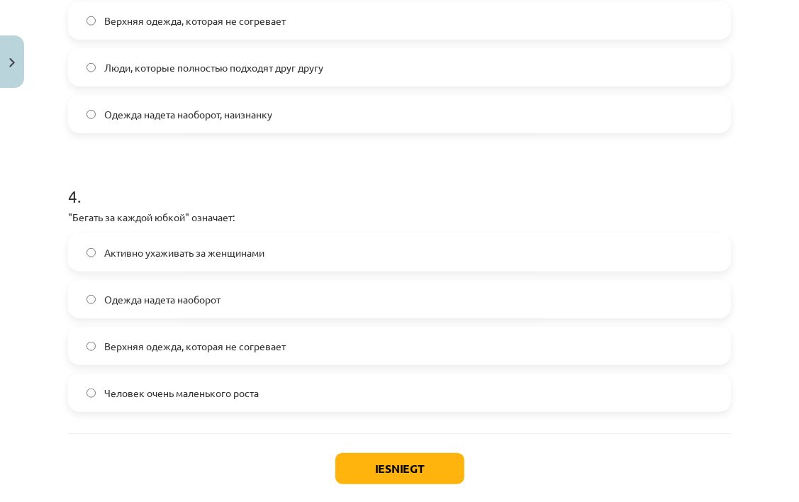
scroll to position [957, 0]
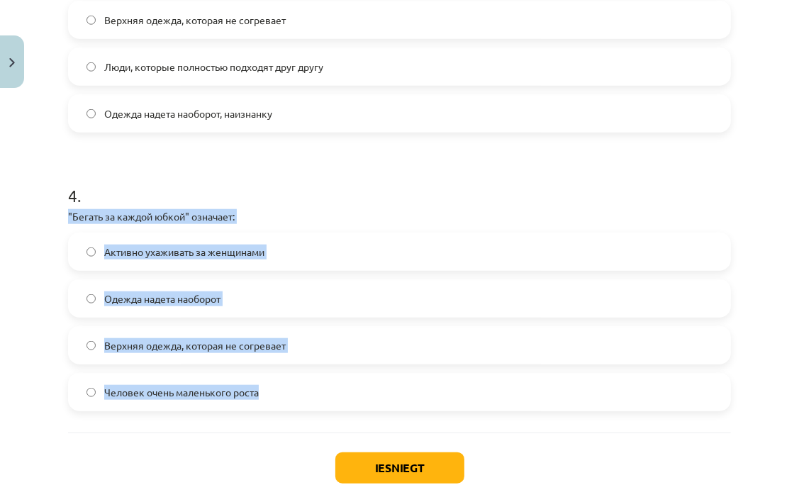
drag, startPoint x: 59, startPoint y: 207, endPoint x: 331, endPoint y: 391, distance: 328.8
click at [331, 391] on div "Mācību tēma: Krievu valodas b1 - 12. klases 1. ieskaites mācību materiāls #4 Уп…" at bounding box center [399, 251] width 799 height 502
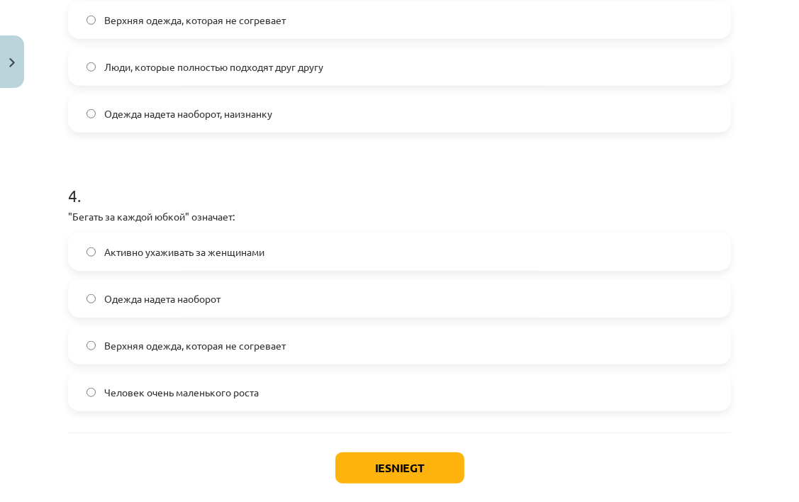
click at [184, 168] on h1 "4 ." at bounding box center [399, 183] width 663 height 44
click at [390, 470] on button "Iesniegt" at bounding box center [399, 467] width 129 height 31
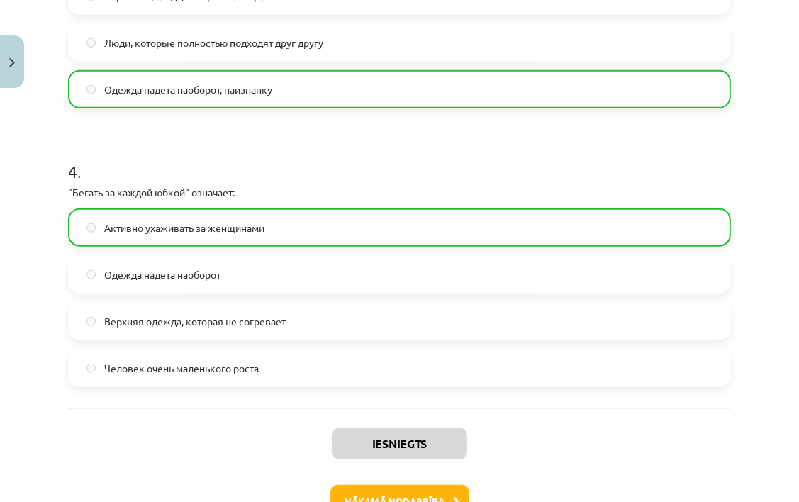
scroll to position [1075, 0]
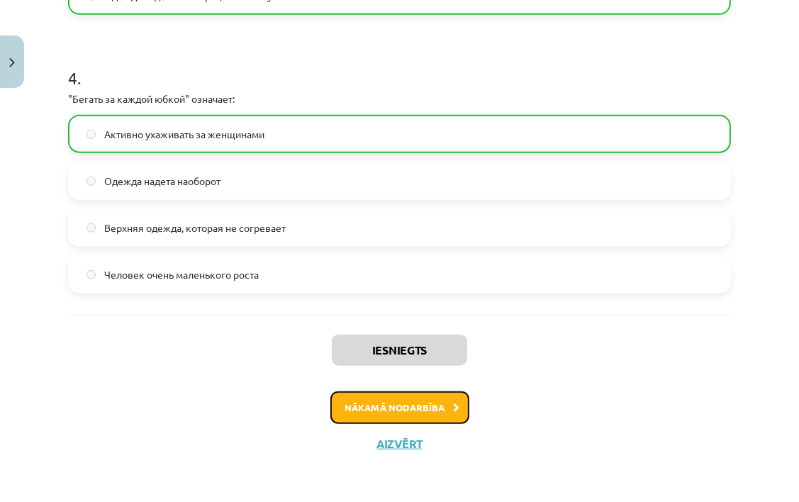
click at [335, 403] on button "Nākamā nodarbība" at bounding box center [399, 407] width 139 height 33
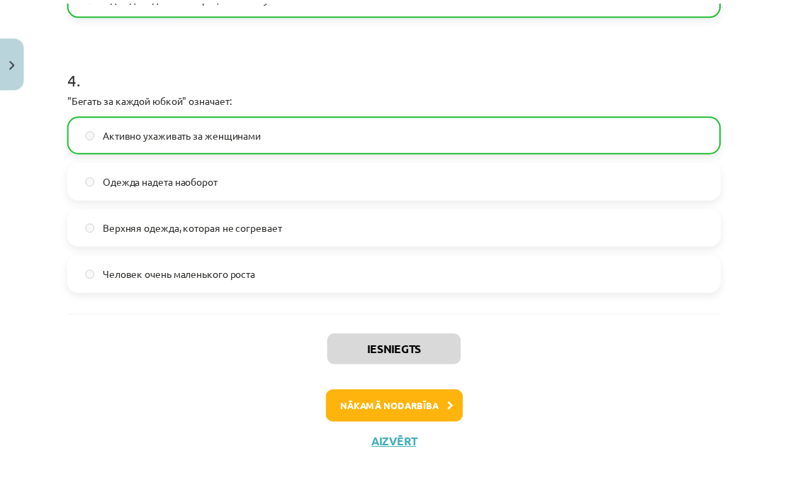
scroll to position [0, 0]
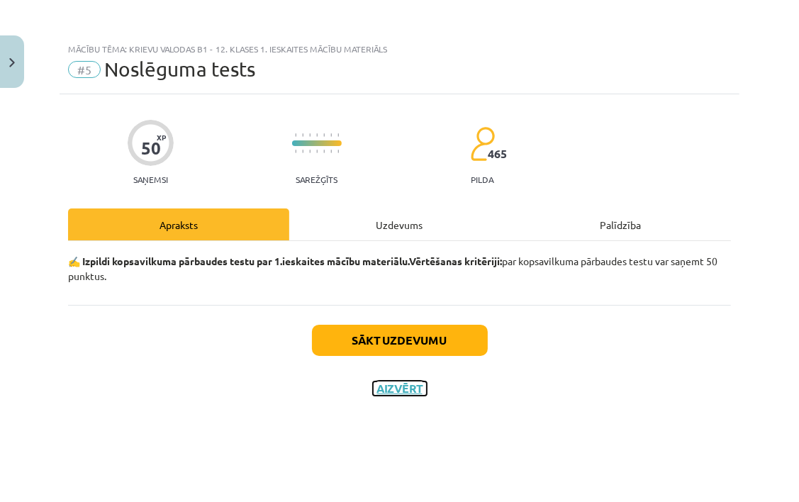
click at [411, 382] on button "Aizvērt" at bounding box center [400, 388] width 54 height 14
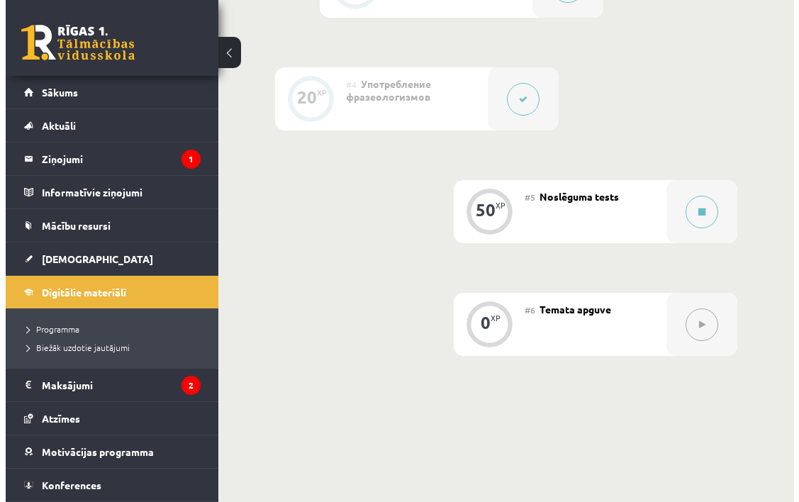
scroll to position [813, 0]
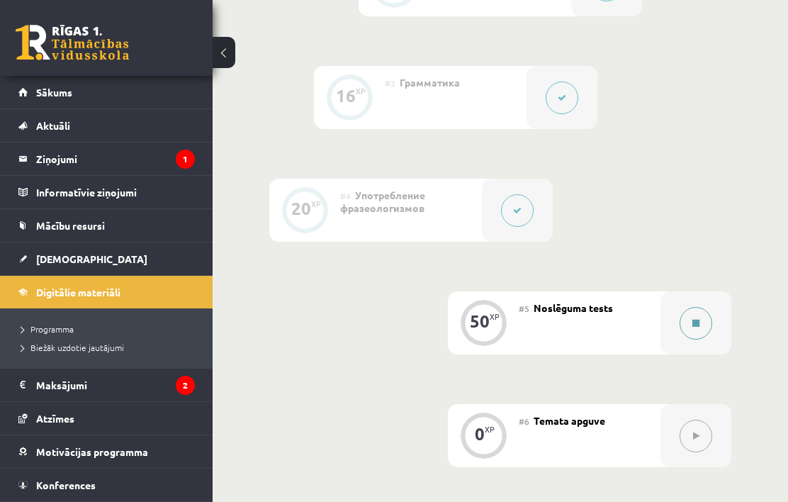
click at [692, 316] on button at bounding box center [696, 323] width 33 height 33
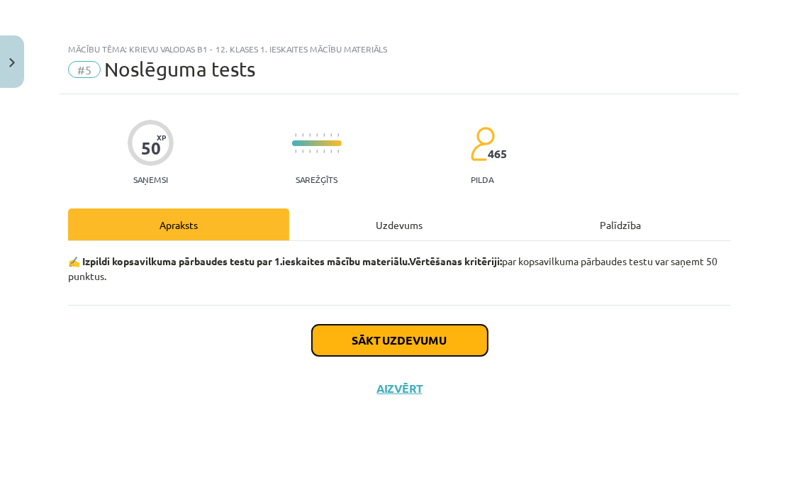
click at [457, 342] on button "Sākt uzdevumu" at bounding box center [400, 340] width 176 height 31
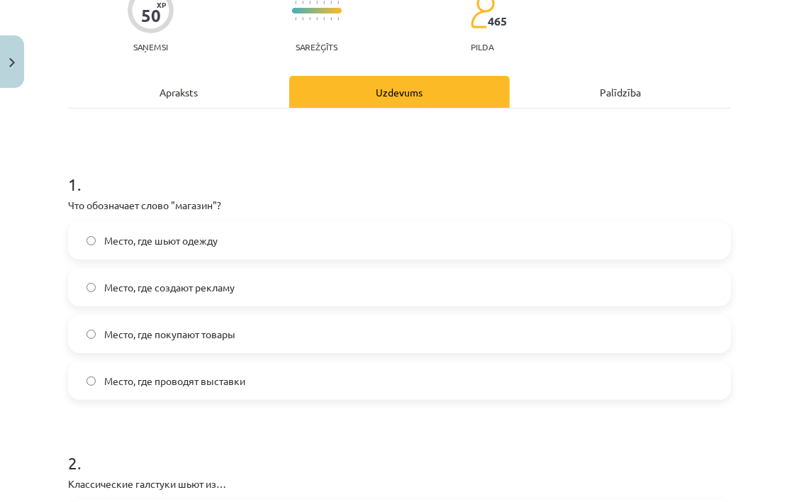
scroll to position [142, 0]
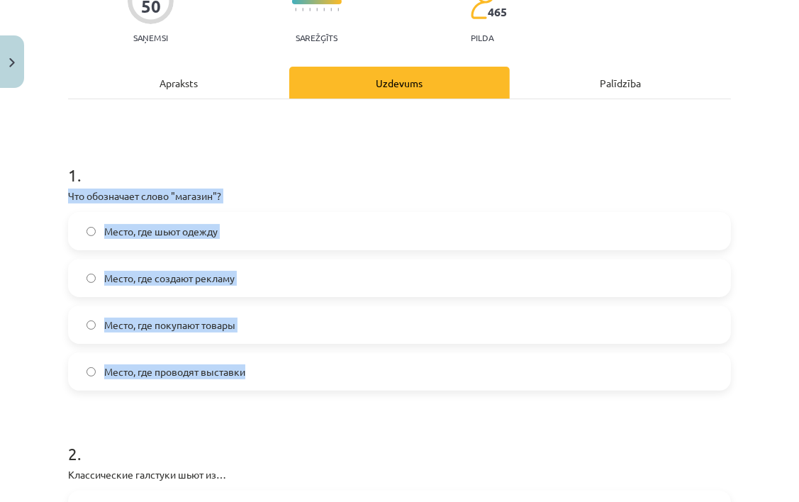
drag, startPoint x: 91, startPoint y: 206, endPoint x: 330, endPoint y: 355, distance: 281.5
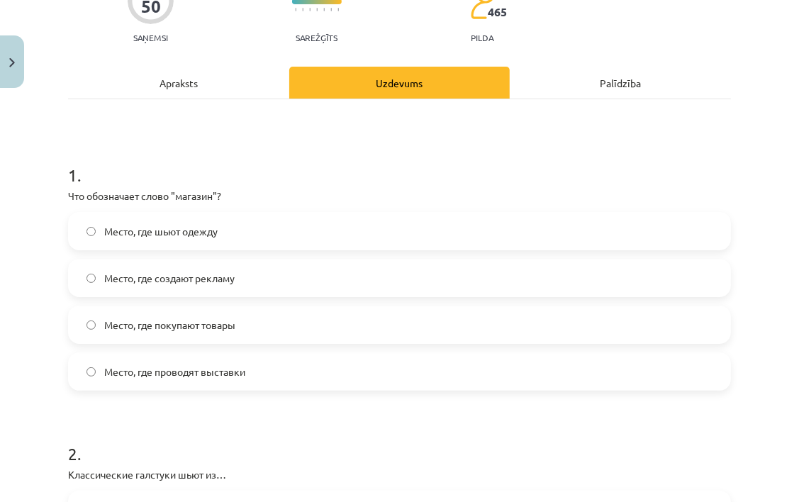
click at [166, 153] on h1 "1 ." at bounding box center [399, 162] width 663 height 44
click at [330, 328] on label "Место, где покупают товары" at bounding box center [399, 324] width 660 height 35
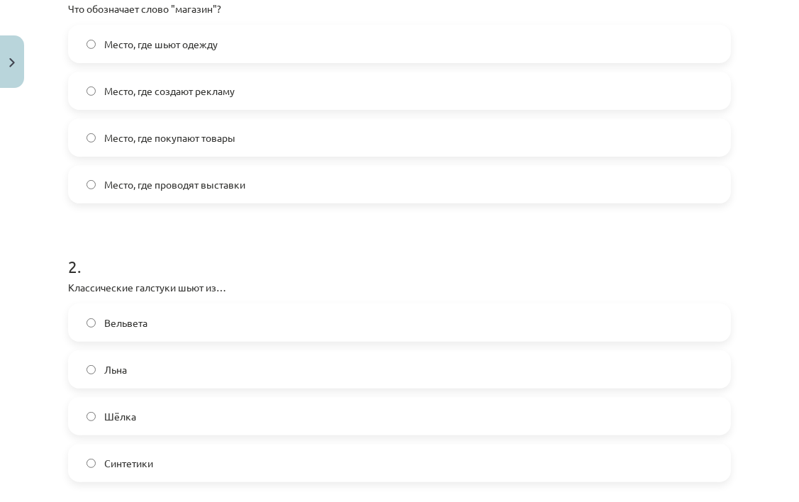
scroll to position [355, 0]
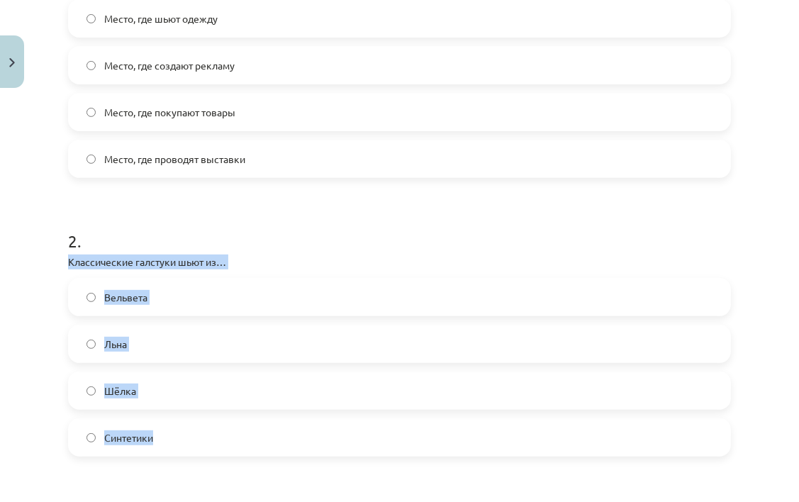
drag, startPoint x: 160, startPoint y: 310, endPoint x: 298, endPoint y: 420, distance: 176.5
click at [298, 420] on div "Mācību tēma: Krievu valodas b1 - 12. klases 1. ieskaites mācību materiāls #5 No…" at bounding box center [399, 251] width 799 height 502
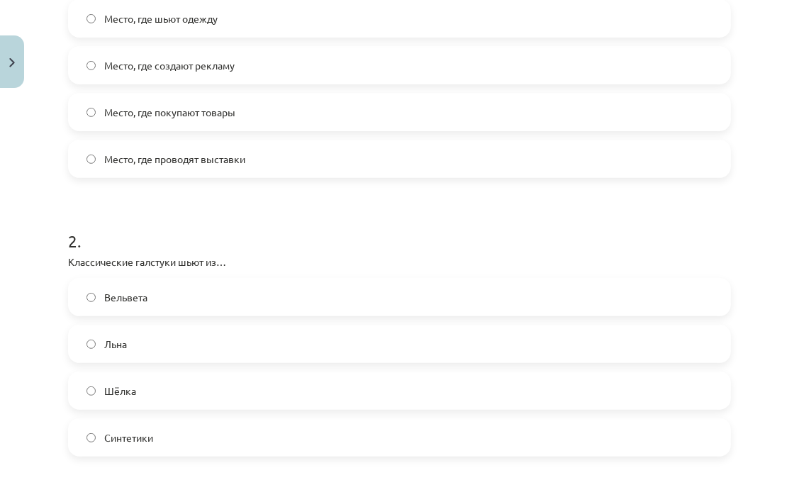
drag, startPoint x: 298, startPoint y: 221, endPoint x: 315, endPoint y: 223, distance: 16.4
click at [298, 221] on h1 "2 ." at bounding box center [399, 228] width 663 height 44
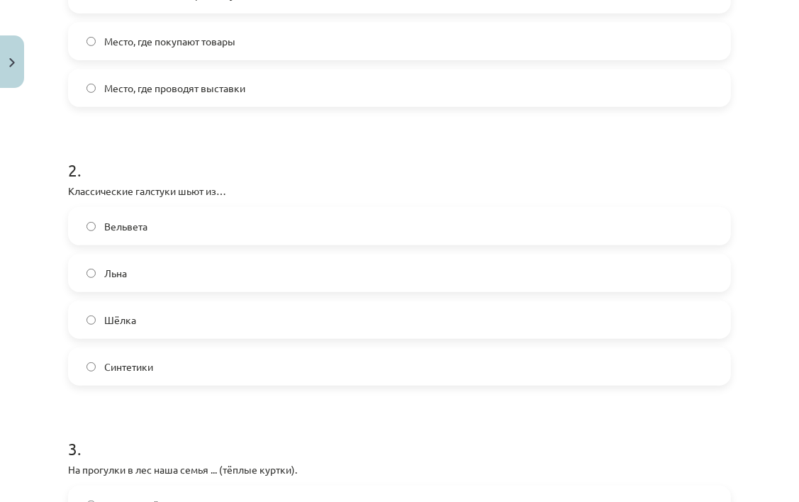
scroll to position [496, 0]
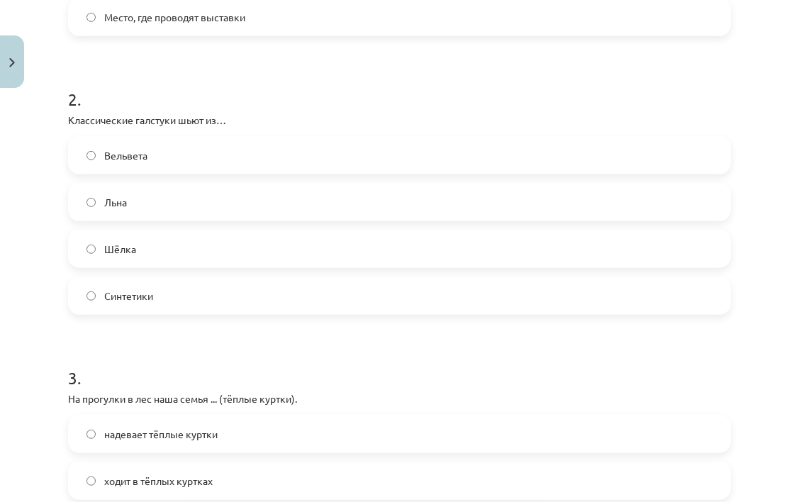
click at [216, 260] on label "Шёлка" at bounding box center [399, 248] width 660 height 35
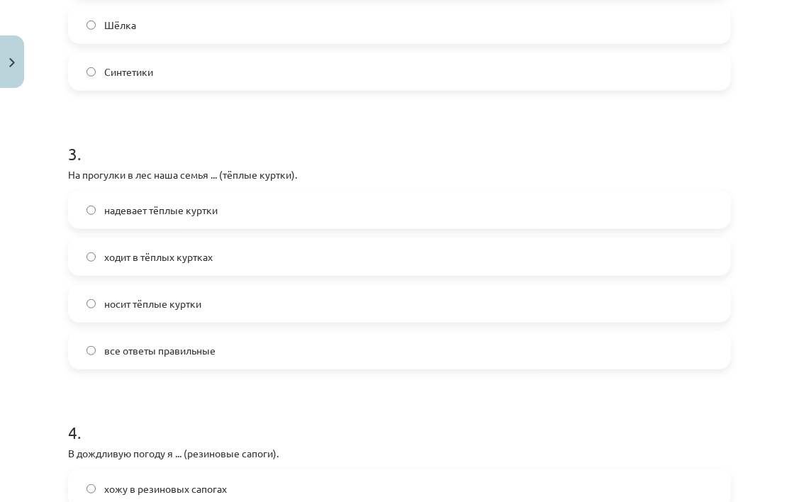
scroll to position [646, 0]
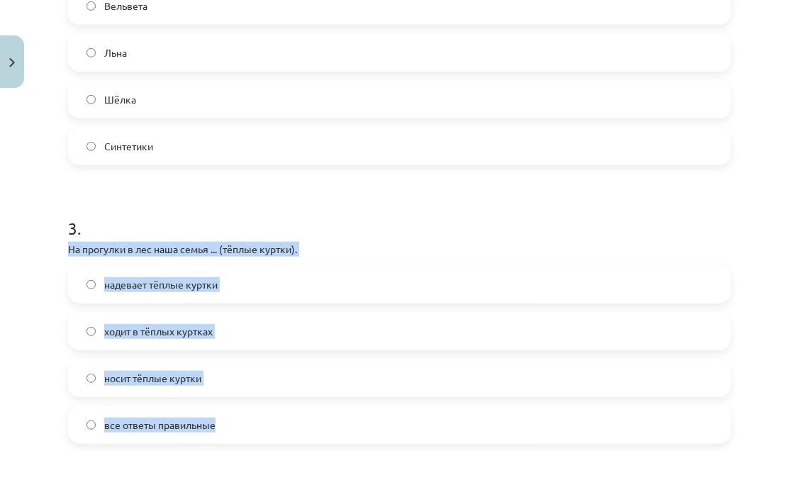
drag, startPoint x: 62, startPoint y: 242, endPoint x: 254, endPoint y: 437, distance: 273.2
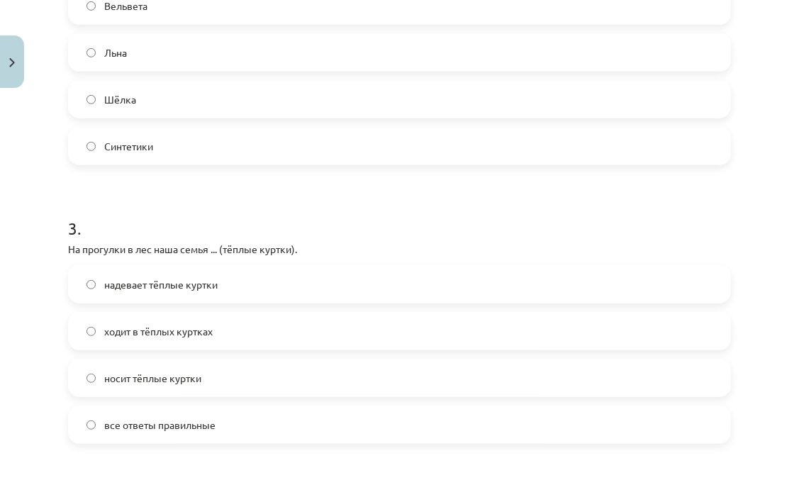
click at [201, 226] on h1 "3 ." at bounding box center [399, 216] width 663 height 44
click at [149, 415] on label "все ответы правильные" at bounding box center [399, 424] width 660 height 35
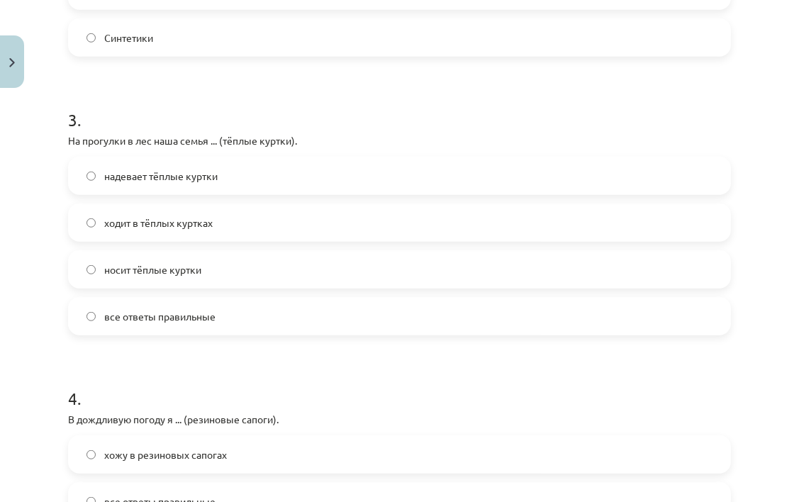
scroll to position [930, 0]
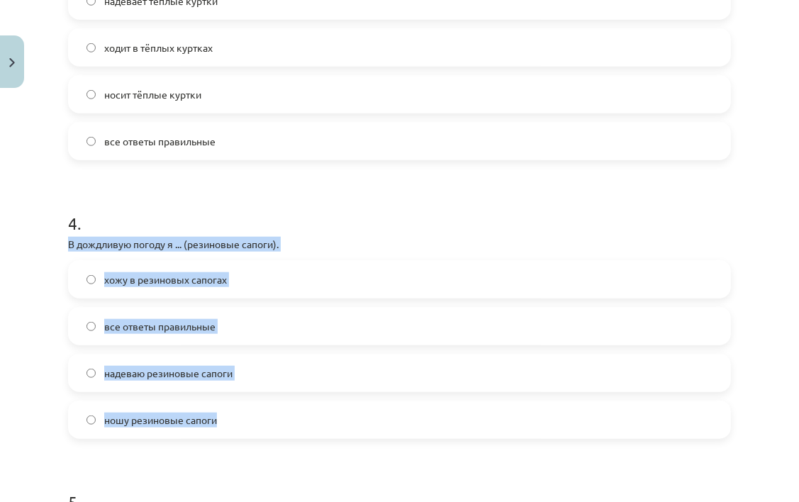
drag, startPoint x: 61, startPoint y: 245, endPoint x: 304, endPoint y: 435, distance: 308.2
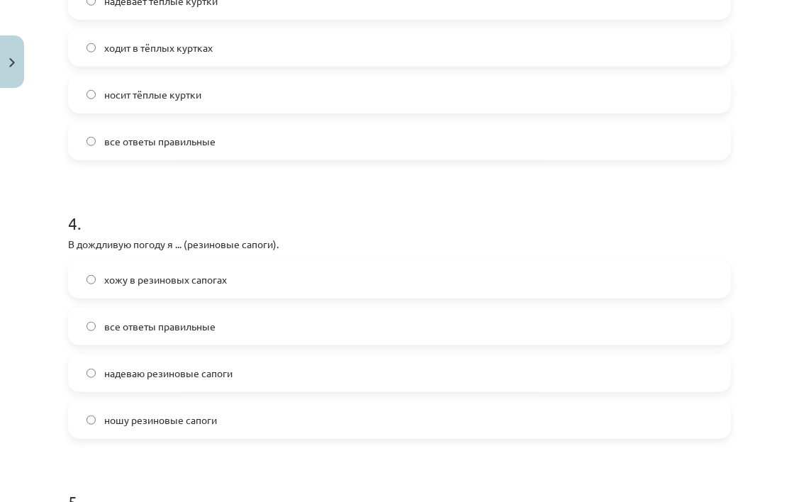
click at [256, 218] on h1 "4 ." at bounding box center [399, 211] width 663 height 44
click at [246, 337] on label "все ответы правильные" at bounding box center [399, 325] width 660 height 35
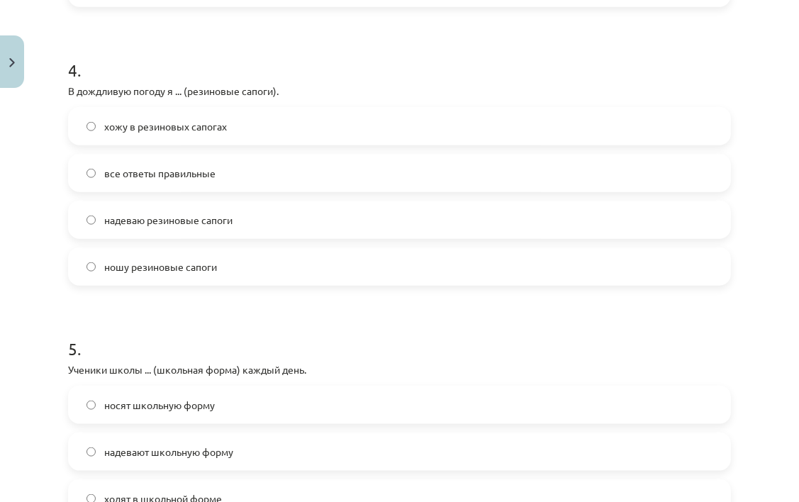
scroll to position [1213, 0]
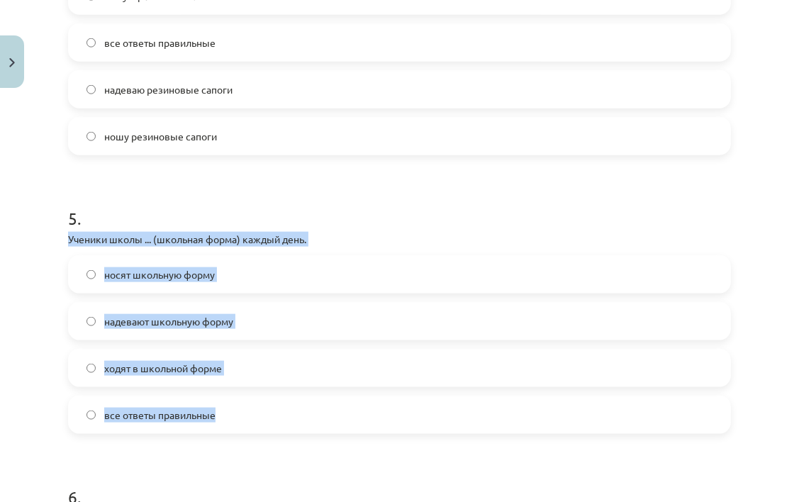
drag, startPoint x: 62, startPoint y: 230, endPoint x: 295, endPoint y: 432, distance: 308.6
click at [295, 432] on div "50 XP Saņemsi Sarežģīts 465 pilda Apraksts Uzdevums Palīdzība 1 . Что обозначае…" at bounding box center [400, 418] width 680 height 3075
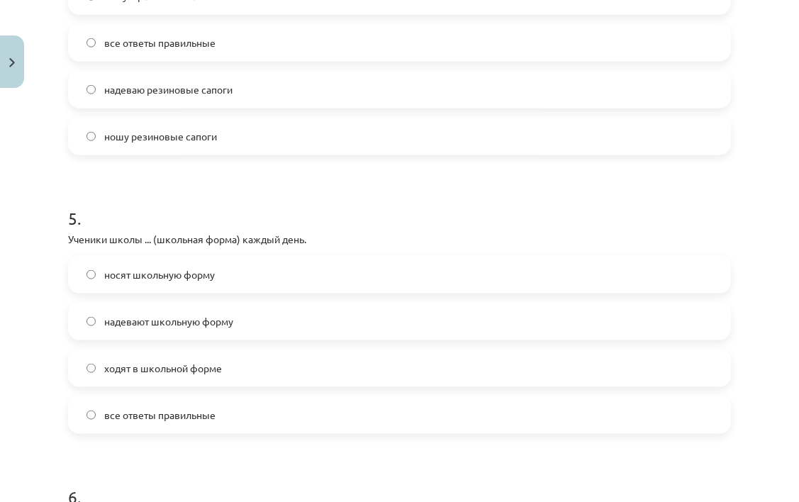
click at [176, 199] on h1 "5 ." at bounding box center [399, 206] width 663 height 44
click at [309, 430] on label "все ответы правильные" at bounding box center [399, 414] width 660 height 35
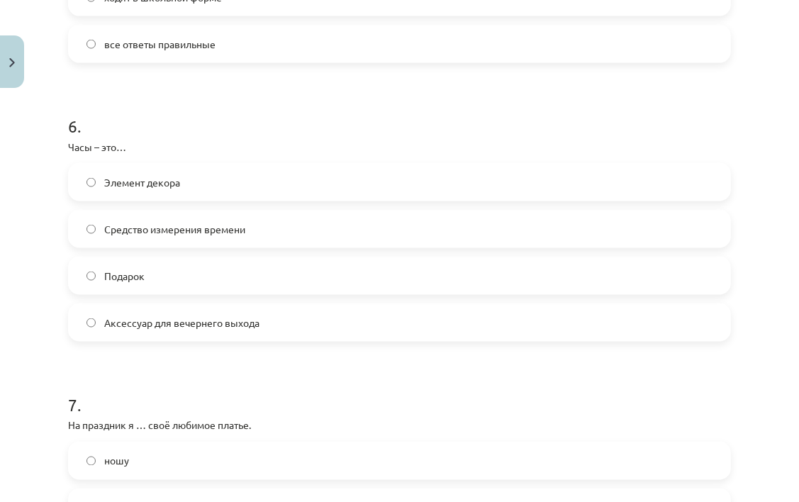
scroll to position [1497, 0]
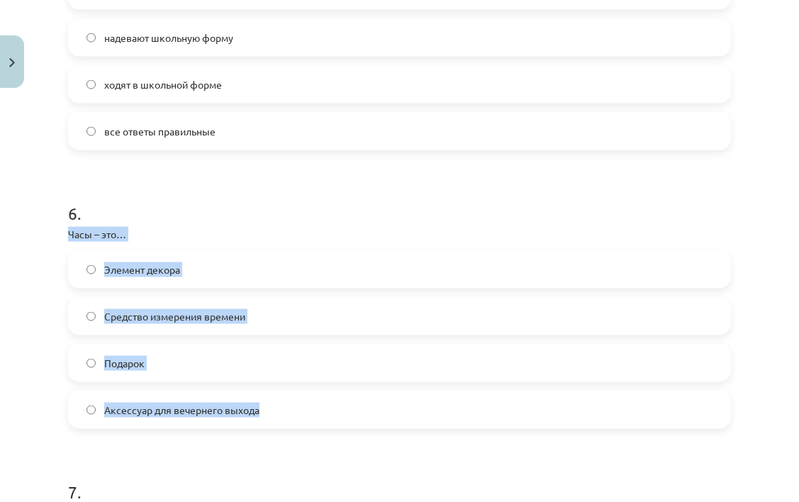
drag, startPoint x: 181, startPoint y: 328, endPoint x: 298, endPoint y: 398, distance: 136.8
click at [298, 398] on div "50 XP Saņemsi Sarežģīts 465 pilda Apraksts Uzdevums Palīdzība 1 . Что обозначае…" at bounding box center [400, 135] width 680 height 3075
click at [182, 228] on p "Часы – это…" at bounding box center [399, 234] width 663 height 15
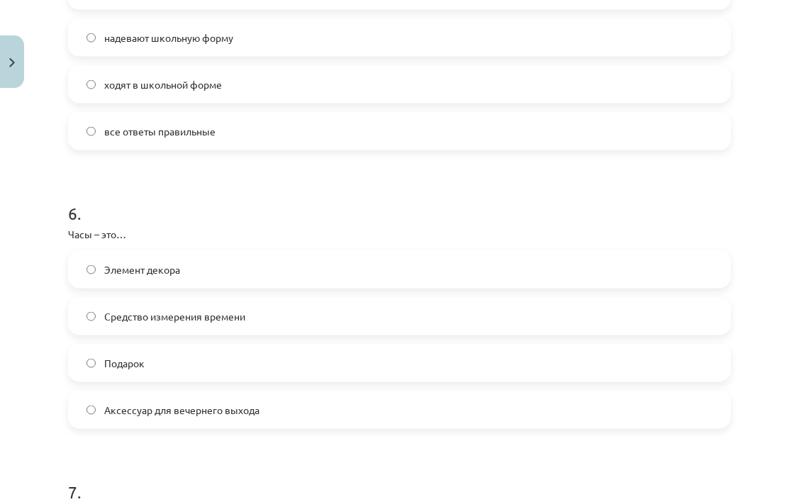
drag, startPoint x: 182, startPoint y: 228, endPoint x: 173, endPoint y: 211, distance: 19.0
click at [173, 211] on h1 "6 ." at bounding box center [399, 201] width 663 height 44
click at [266, 328] on label "Средство измерения времени" at bounding box center [399, 315] width 660 height 35
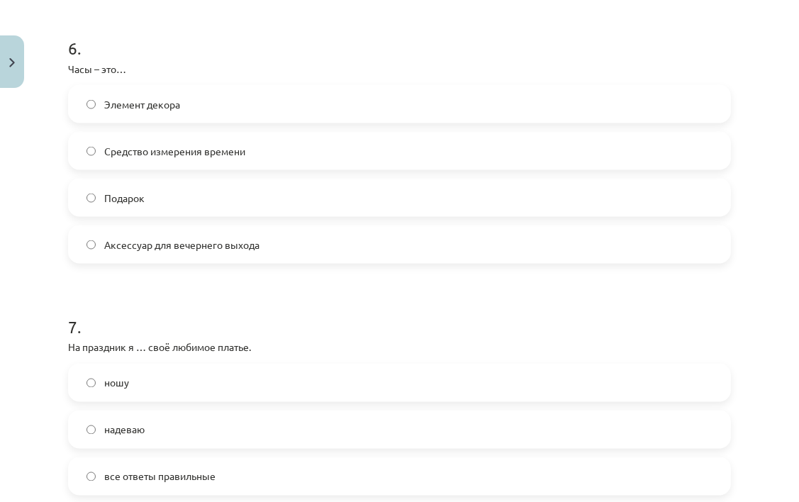
scroll to position [1780, 0]
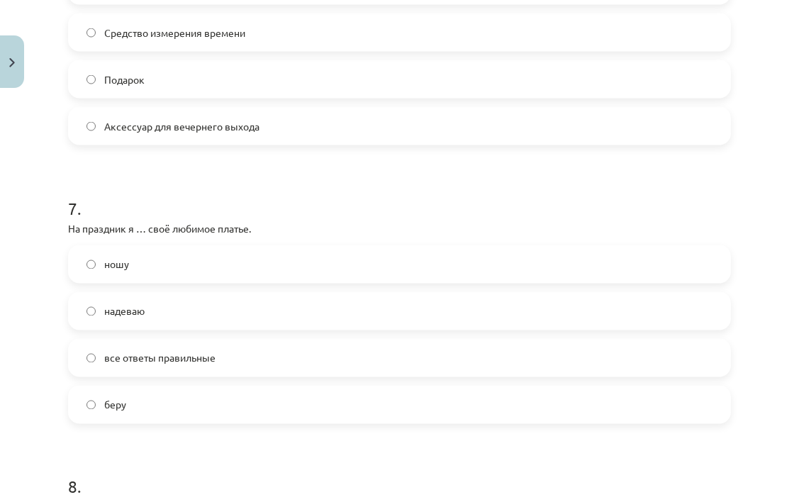
click at [180, 351] on span "все ответы правильные" at bounding box center [159, 358] width 111 height 15
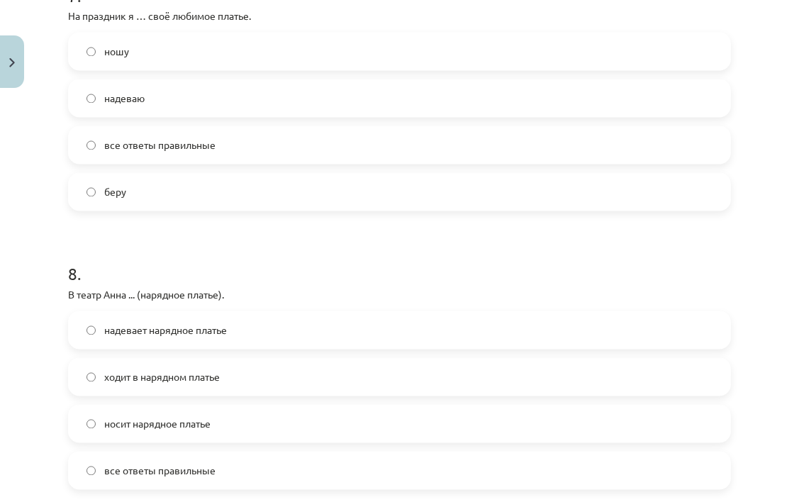
scroll to position [2135, 0]
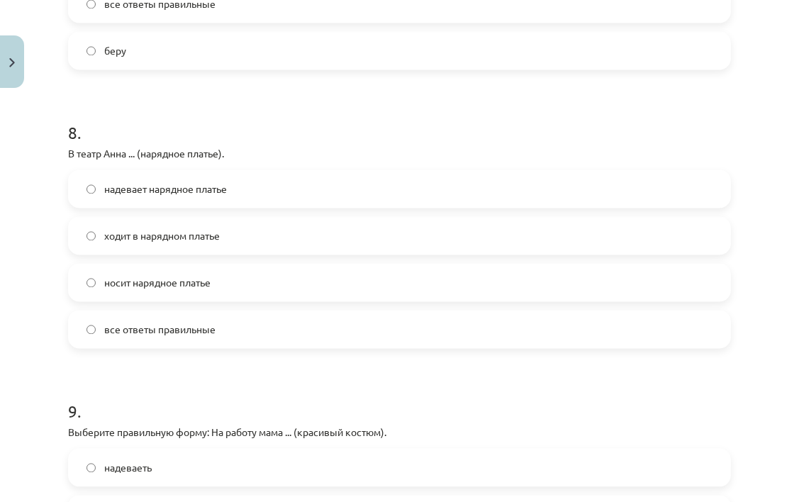
click at [158, 289] on span "носит нарядное платье" at bounding box center [157, 282] width 106 height 15
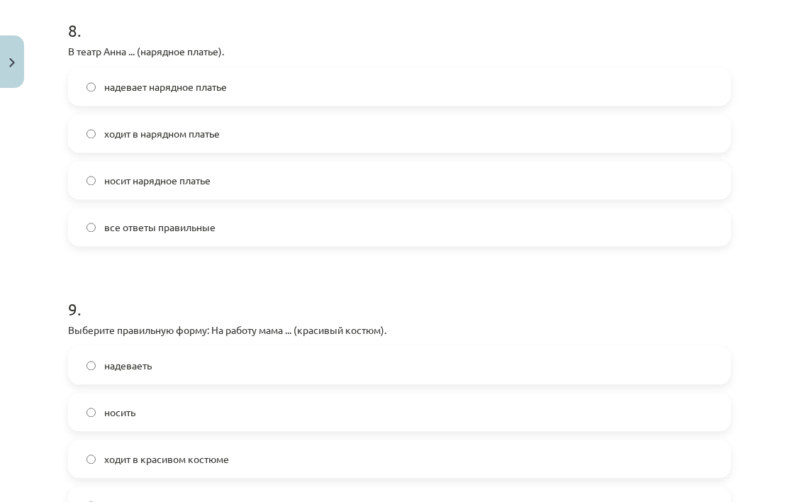
scroll to position [2348, 0]
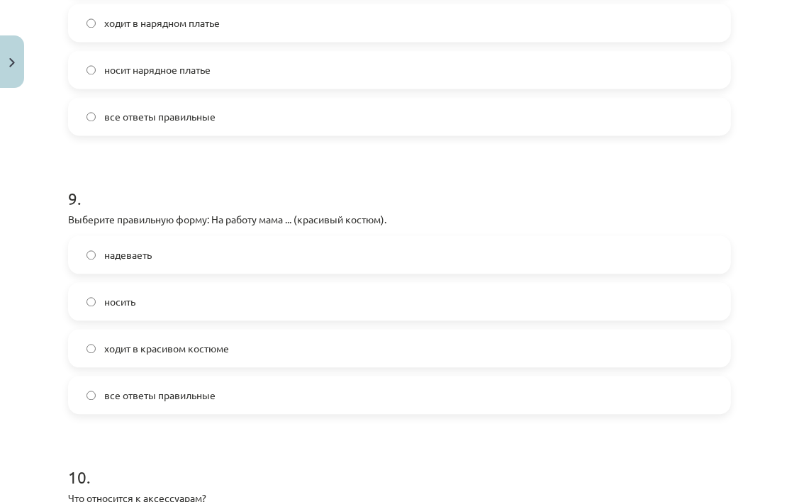
click at [179, 332] on label "ходит в красивом костюме" at bounding box center [399, 347] width 660 height 35
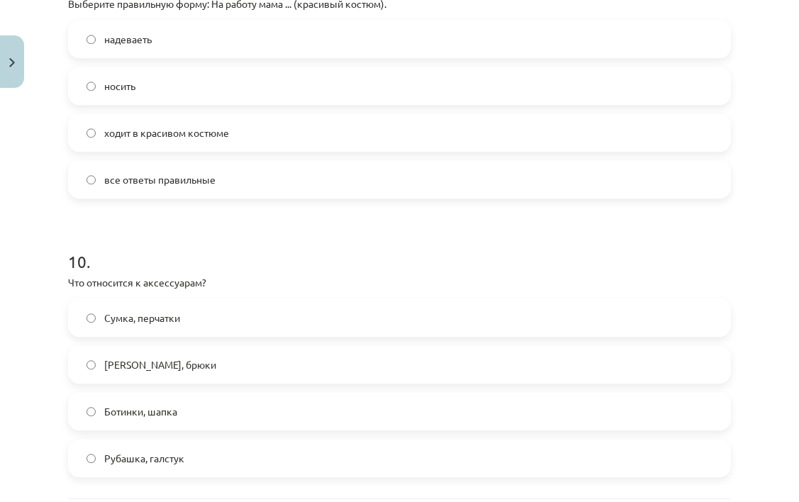
scroll to position [2560, 0]
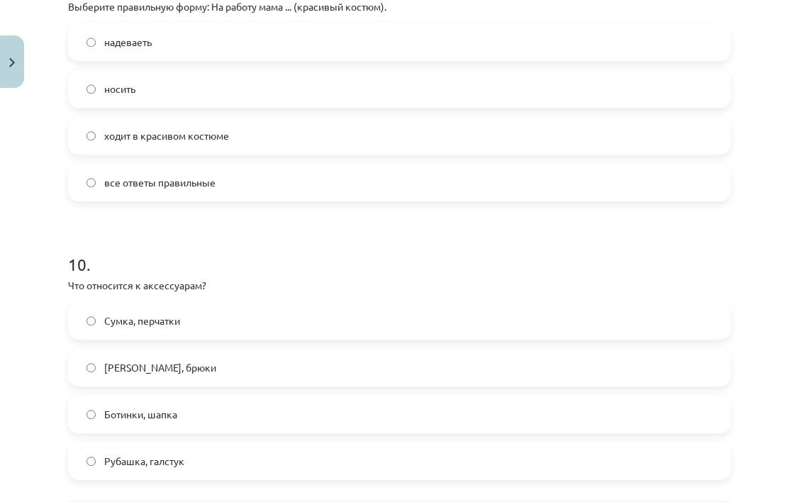
click at [180, 328] on label "Сумка, перчатки" at bounding box center [399, 320] width 660 height 35
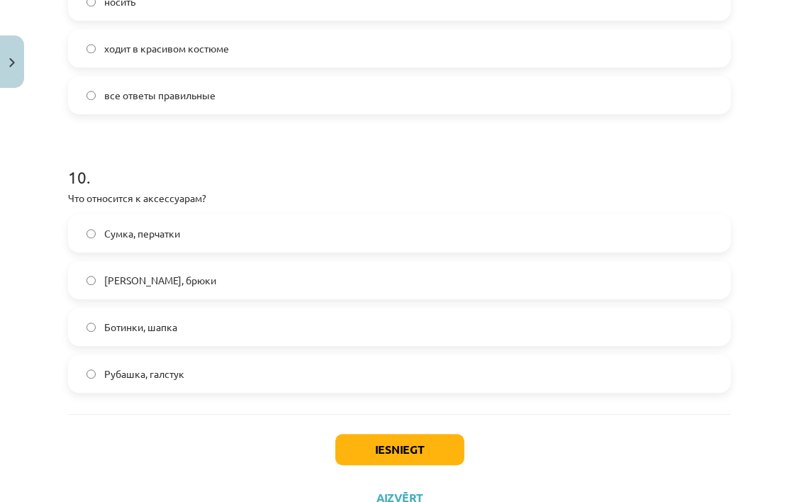
scroll to position [2702, 0]
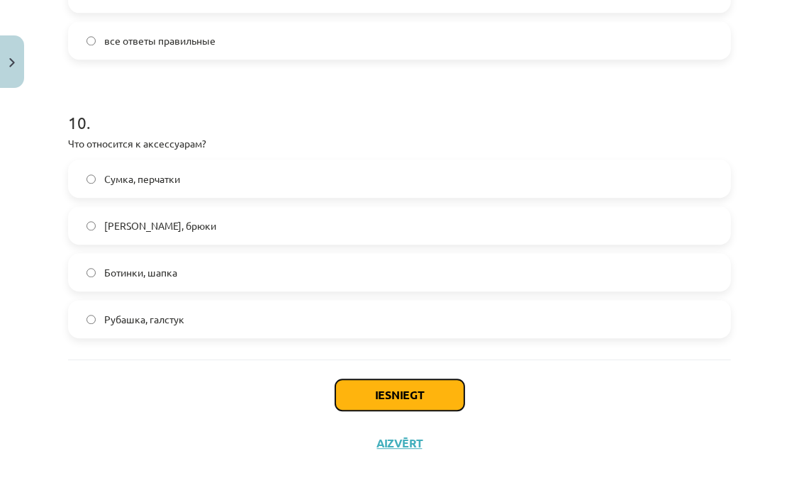
click at [387, 395] on button "Iesniegt" at bounding box center [399, 394] width 129 height 31
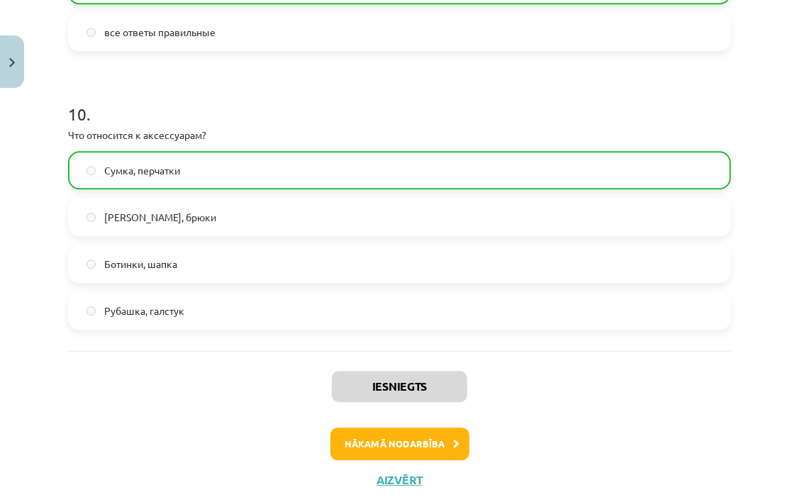
scroll to position [2747, 0]
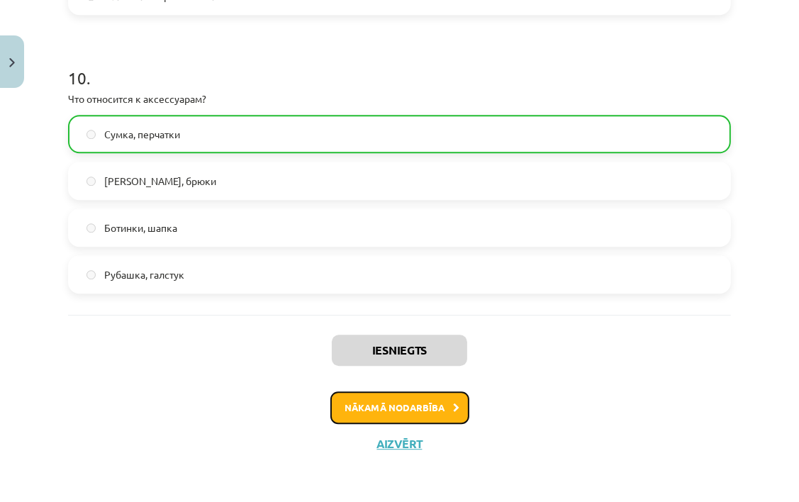
click at [394, 411] on button "Nākamā nodarbība" at bounding box center [399, 407] width 139 height 33
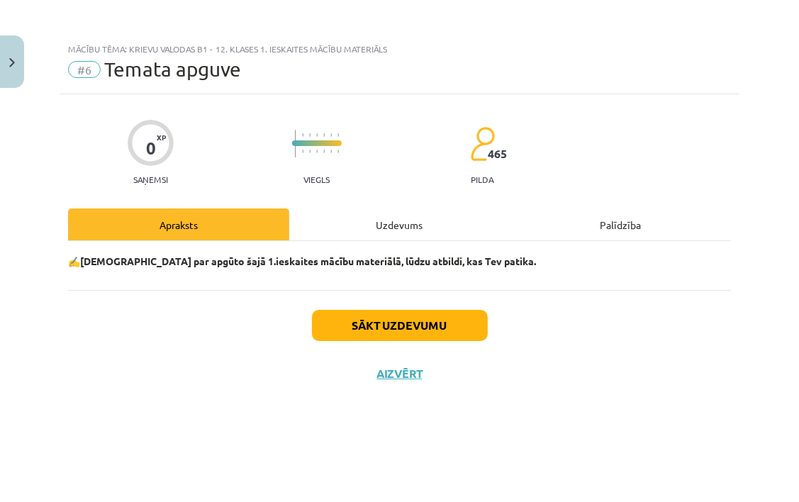
scroll to position [0, 0]
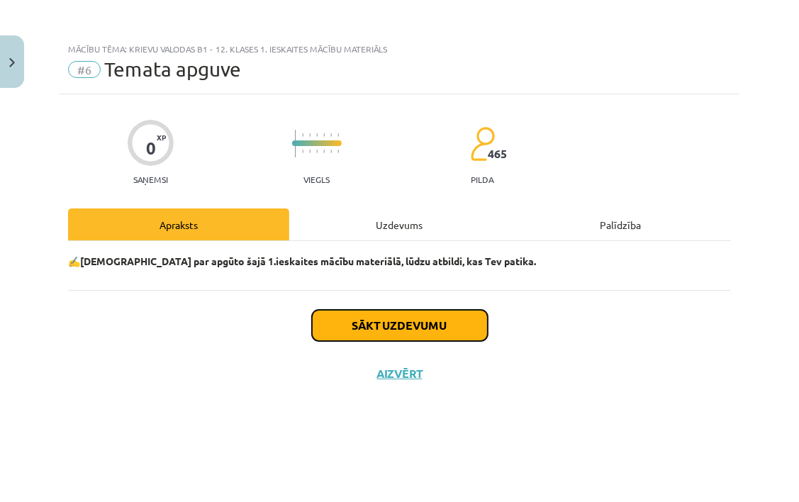
click at [368, 327] on button "Sākt uzdevumu" at bounding box center [400, 325] width 176 height 31
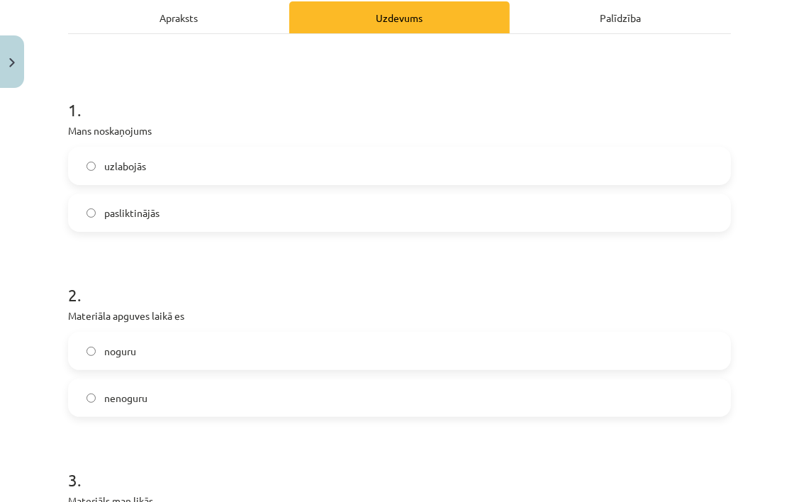
scroll to position [213, 0]
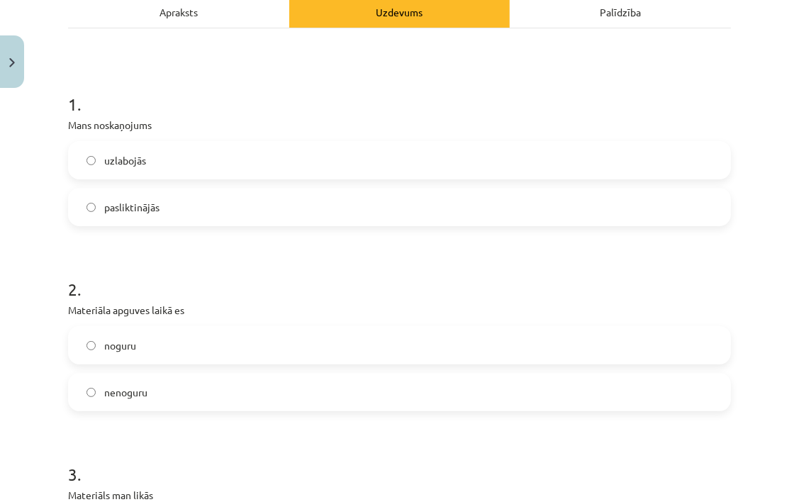
drag, startPoint x: 224, startPoint y: 206, endPoint x: 236, endPoint y: 231, distance: 28.2
click at [224, 209] on label "pasliktinājās" at bounding box center [399, 206] width 660 height 35
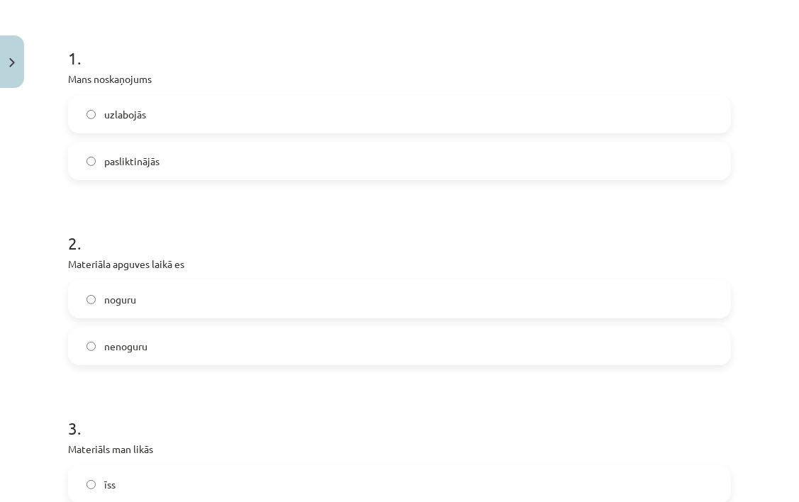
scroll to position [284, 0]
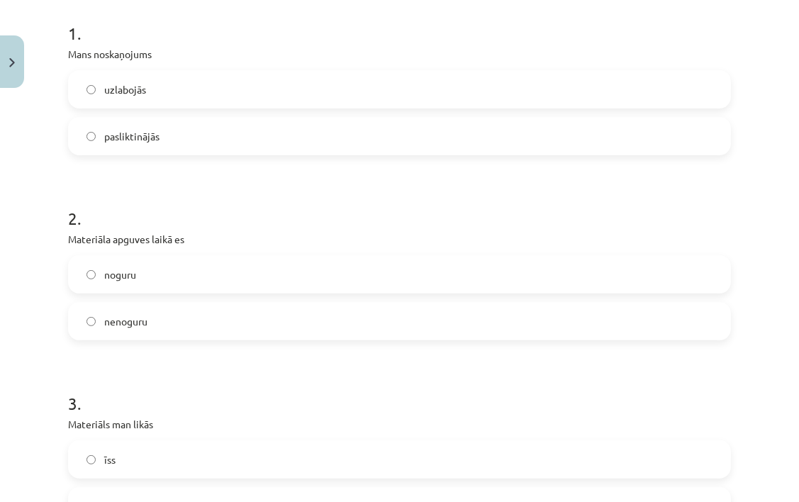
click at [210, 279] on label "noguru" at bounding box center [399, 274] width 660 height 35
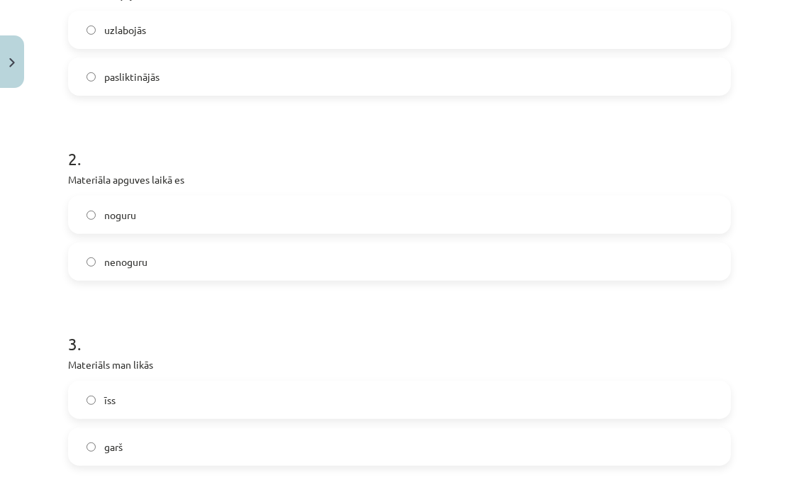
scroll to position [425, 0]
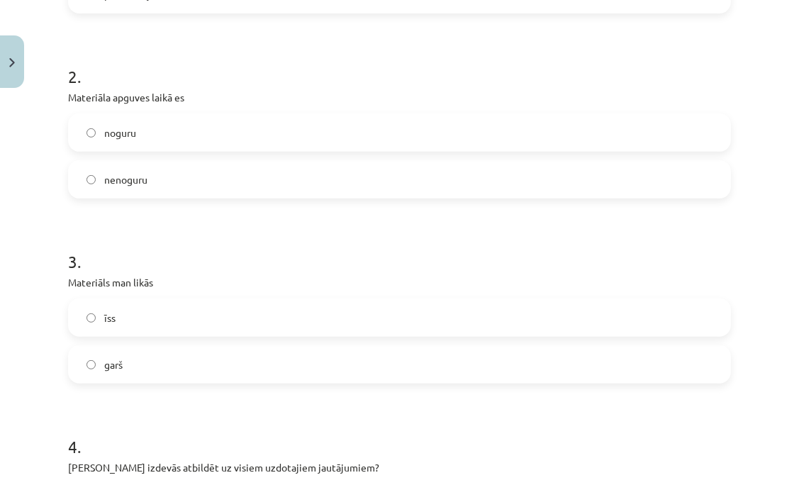
drag, startPoint x: 236, startPoint y: 360, endPoint x: 267, endPoint y: 417, distance: 64.4
click at [236, 362] on label "garš" at bounding box center [399, 364] width 660 height 35
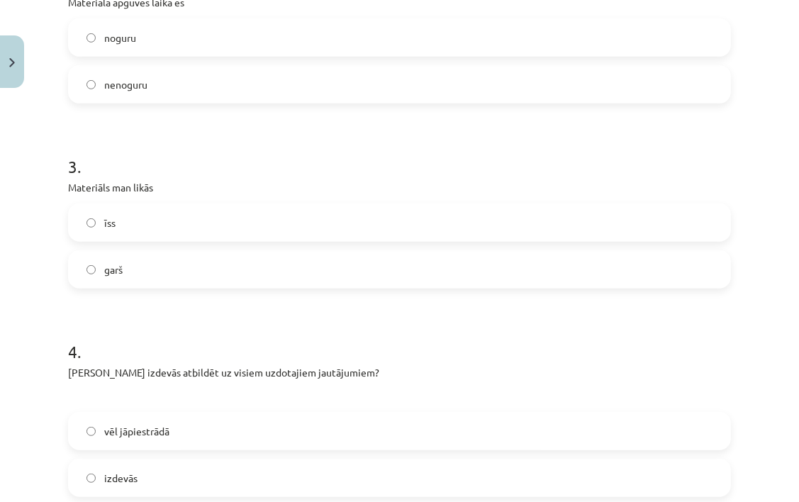
scroll to position [638, 0]
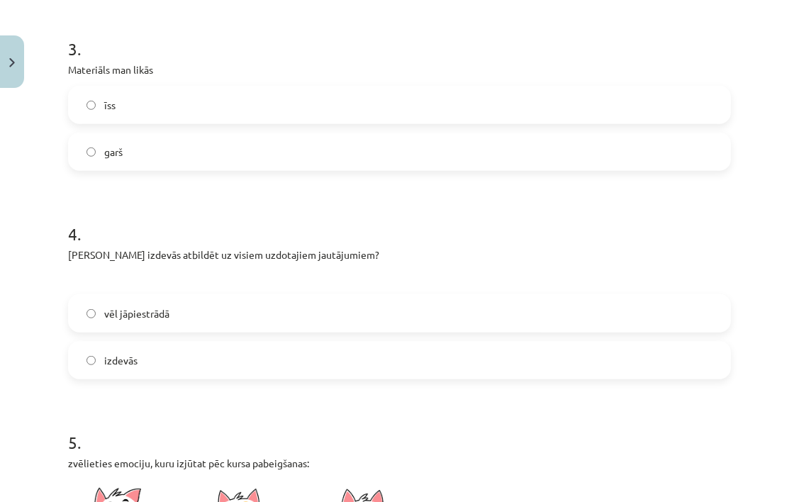
click at [226, 304] on label "vēl jāpiestrādā" at bounding box center [399, 313] width 660 height 35
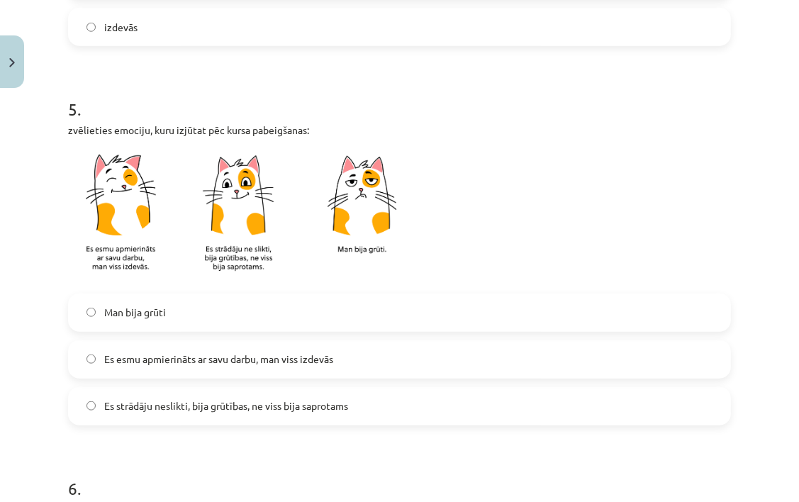
scroll to position [993, 0]
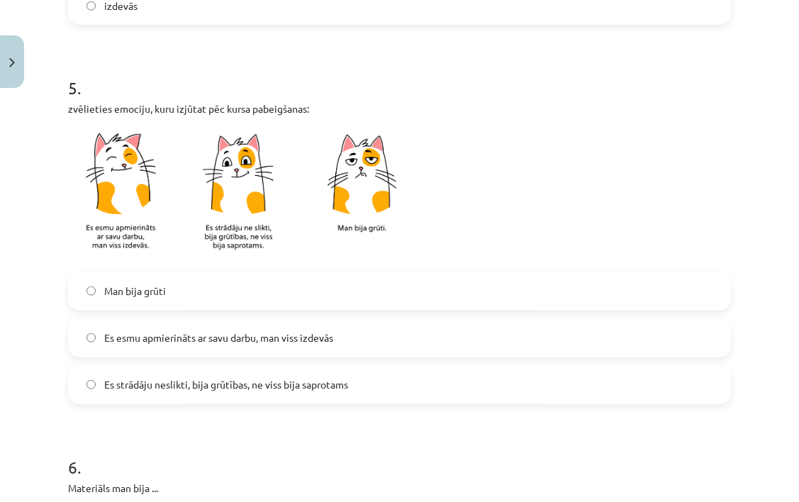
click at [201, 340] on span "Es esmu apmierināts ar savu darbu, man viss izdevās" at bounding box center [218, 337] width 229 height 15
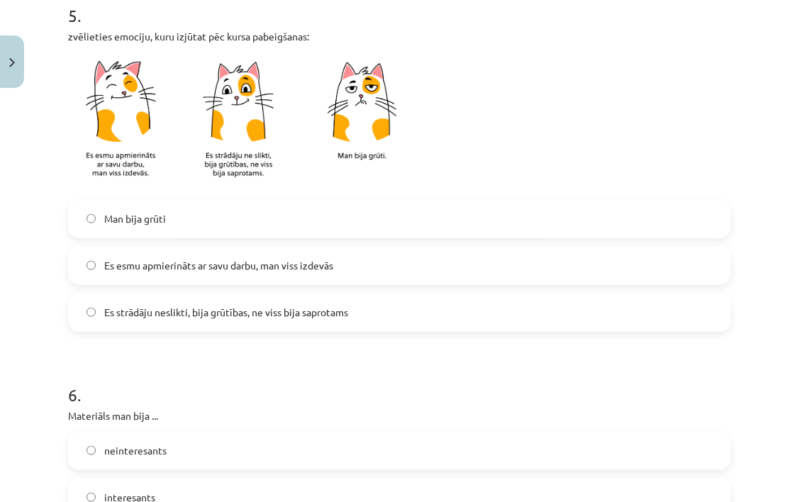
scroll to position [1205, 0]
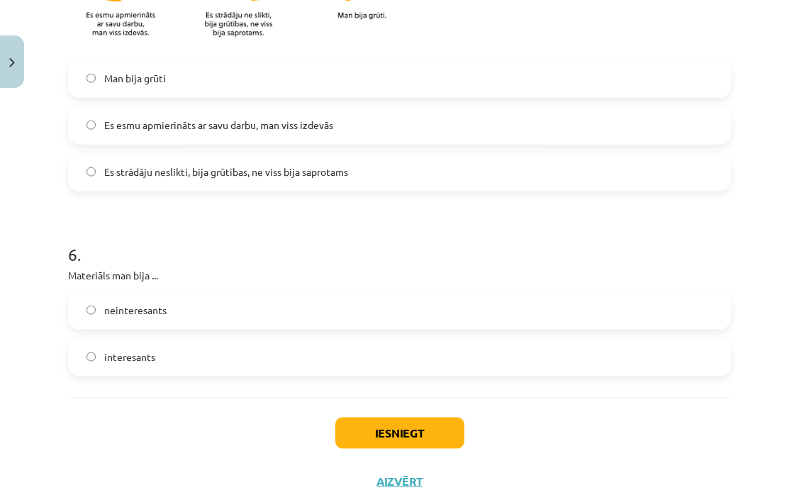
drag, startPoint x: 175, startPoint y: 173, endPoint x: 213, endPoint y: 274, distance: 108.1
click at [175, 174] on span "Es strādāju neslikti, bija grūtības, ne viss bija saprotams" at bounding box center [226, 171] width 244 height 15
drag, startPoint x: 177, startPoint y: 311, endPoint x: 297, endPoint y: 402, distance: 150.3
click at [178, 312] on label "neinteresants" at bounding box center [399, 310] width 660 height 35
click at [389, 437] on button "Iesniegt" at bounding box center [399, 433] width 129 height 31
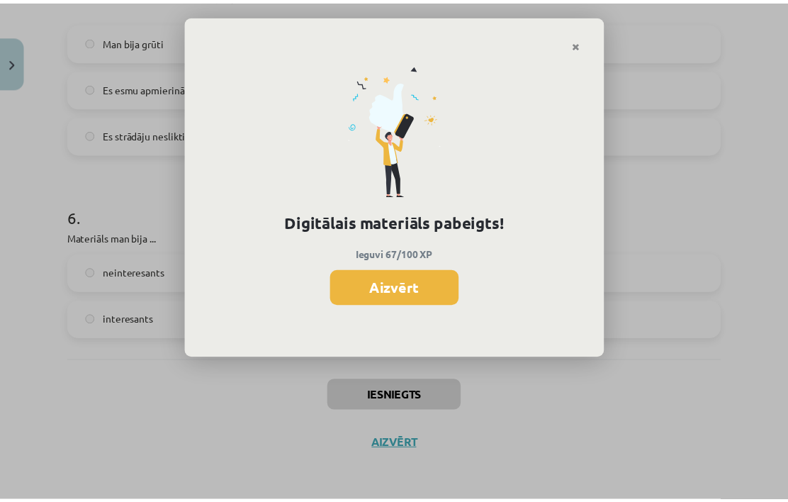
scroll to position [766, 0]
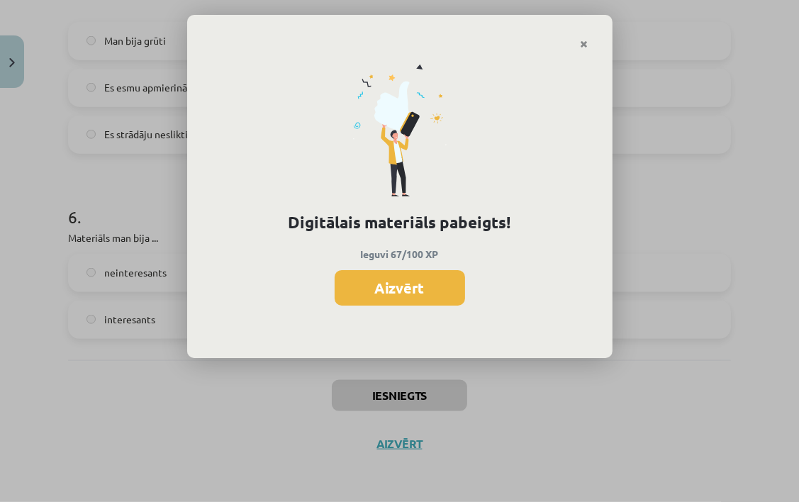
drag, startPoint x: 399, startPoint y: 279, endPoint x: 428, endPoint y: 376, distance: 100.7
click at [399, 281] on button "Aizvērt" at bounding box center [400, 287] width 130 height 35
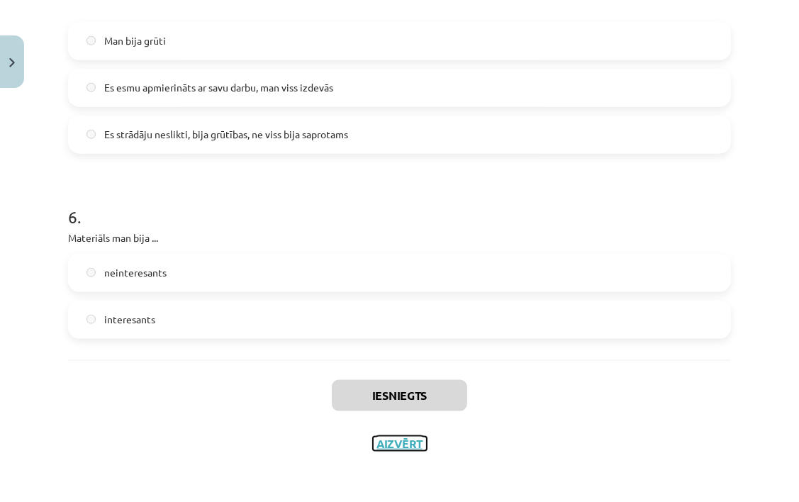
click at [416, 440] on button "Aizvērt" at bounding box center [400, 444] width 54 height 14
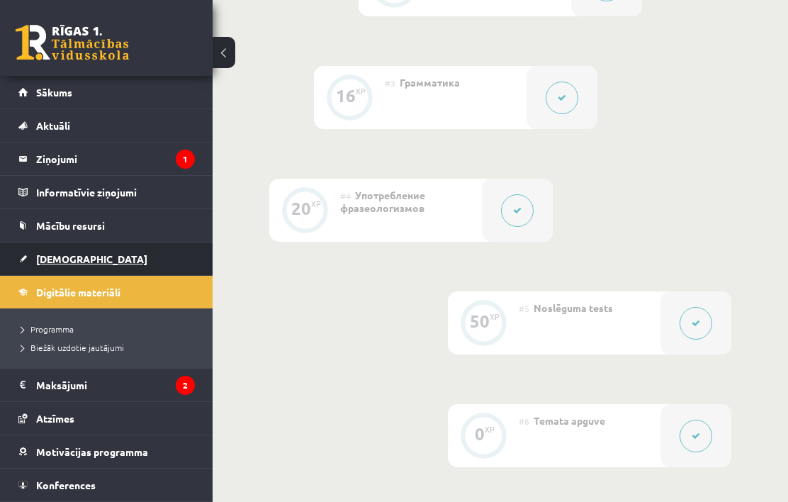
click at [60, 261] on span "[DEMOGRAPHIC_DATA]" at bounding box center [91, 258] width 111 height 13
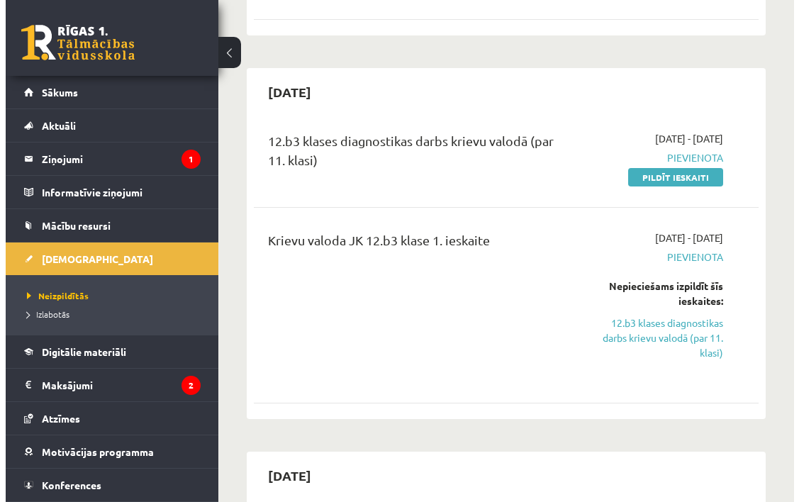
scroll to position [549, 0]
